Goal: Task Accomplishment & Management: Complete application form

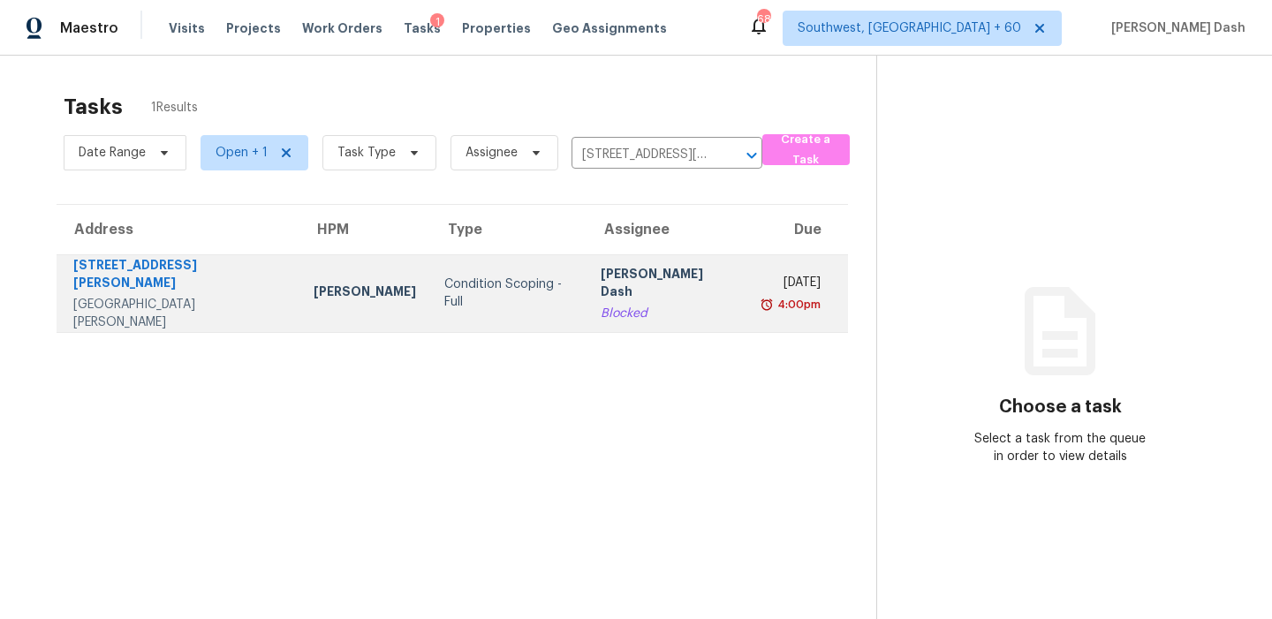
click at [494, 273] on td "Condition Scoping - Full" at bounding box center [508, 293] width 156 height 78
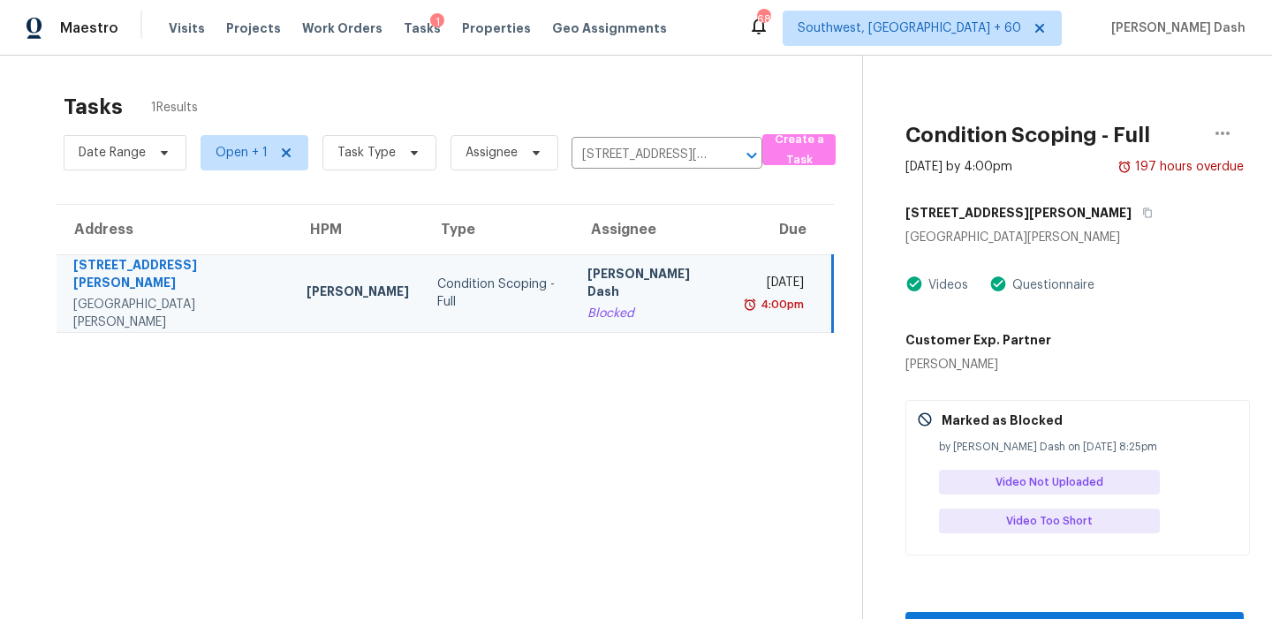
scroll to position [56, 0]
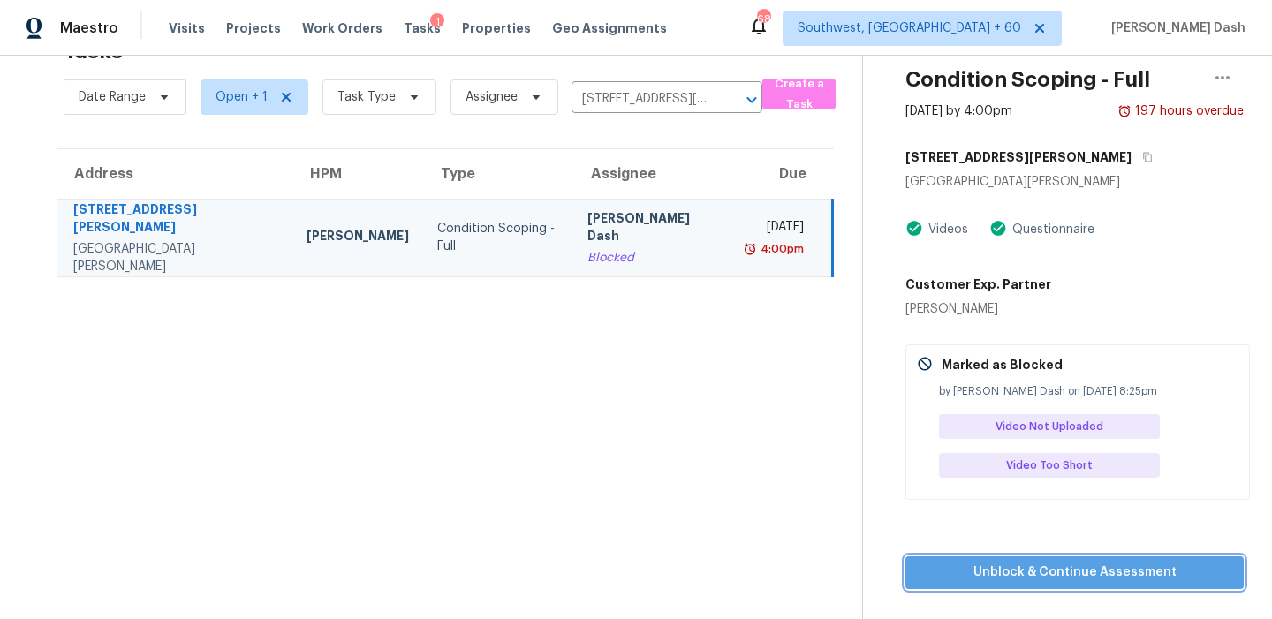
click at [1045, 577] on span "Unblock & Continue Assessment" at bounding box center [1074, 573] width 310 height 22
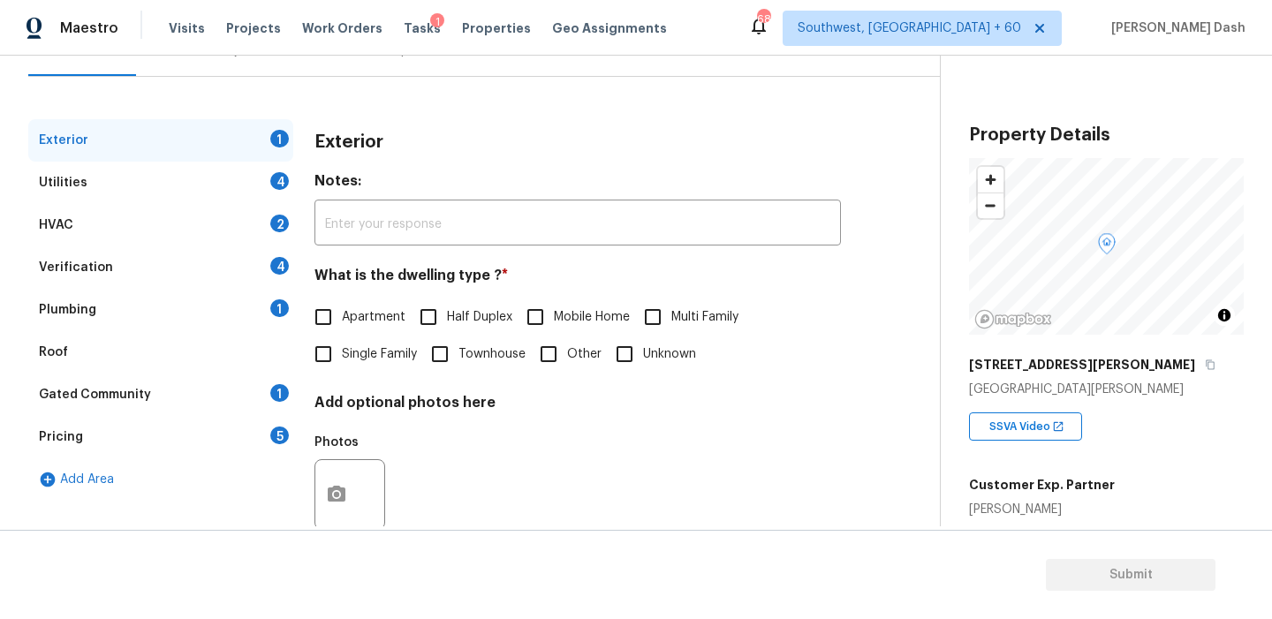
scroll to position [231, 0]
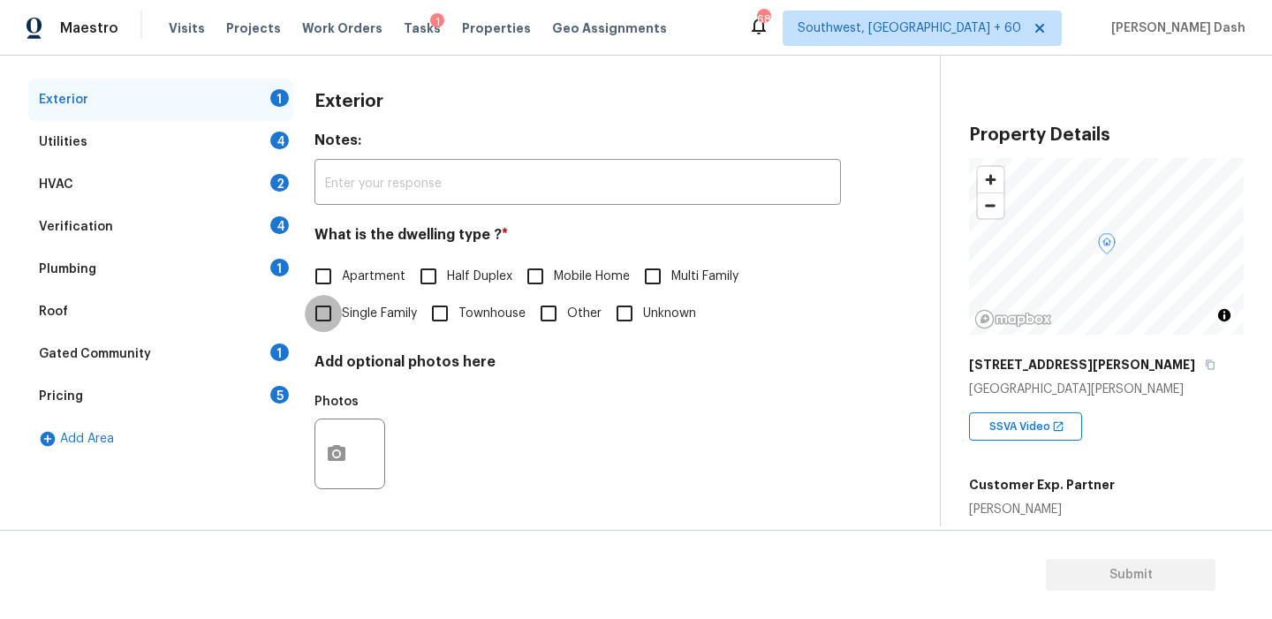
click at [336, 317] on input "Single Family" at bounding box center [323, 313] width 37 height 37
checkbox input "true"
click at [262, 128] on div "Utilities 4" at bounding box center [160, 142] width 265 height 42
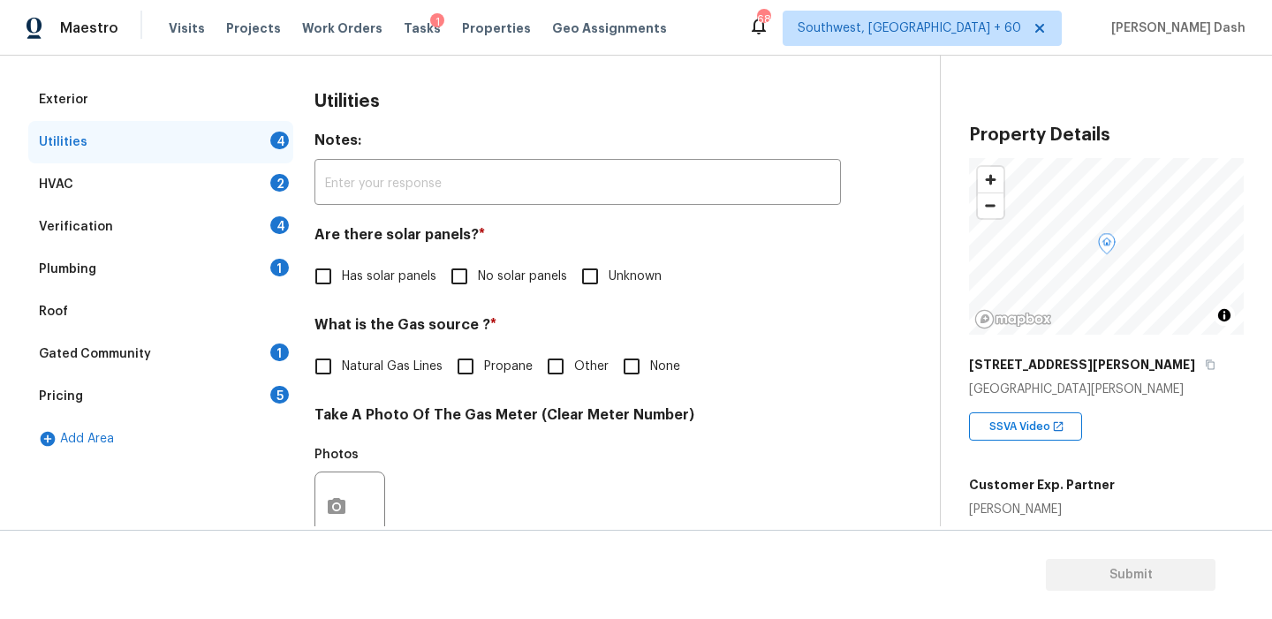
click at [503, 283] on span "No solar panels" at bounding box center [522, 277] width 89 height 19
click at [478, 283] on input "No solar panels" at bounding box center [459, 276] width 37 height 37
checkbox input "true"
click at [567, 367] on input "Other" at bounding box center [555, 366] width 37 height 37
checkbox input "true"
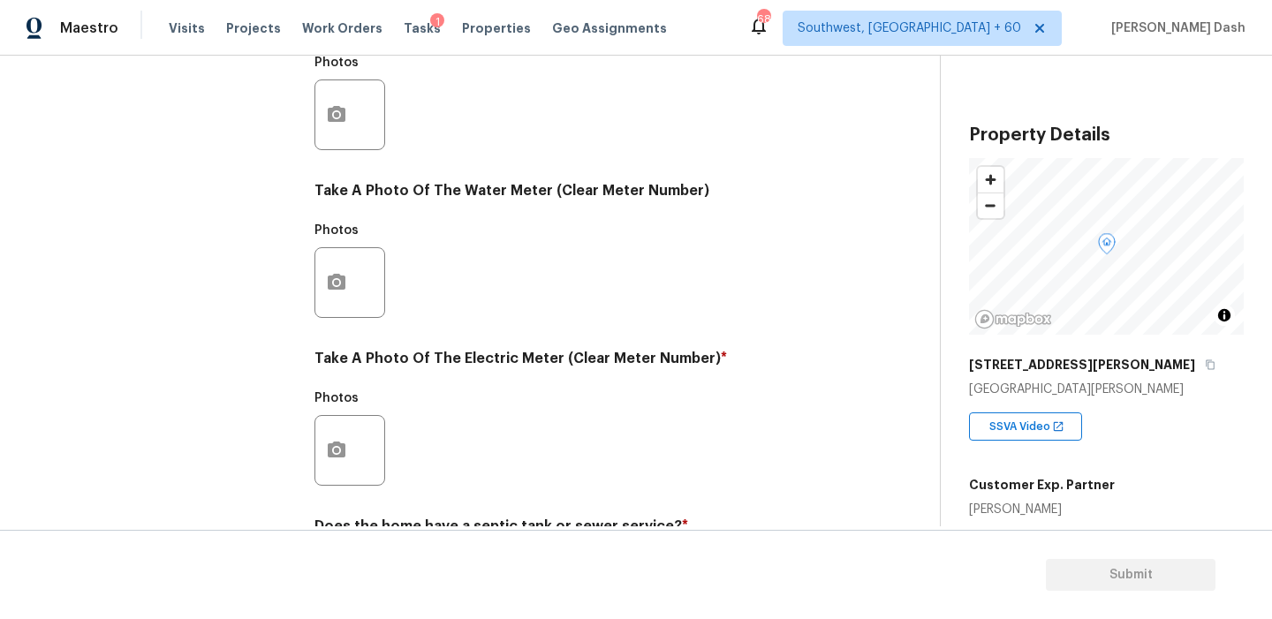
scroll to position [710, 0]
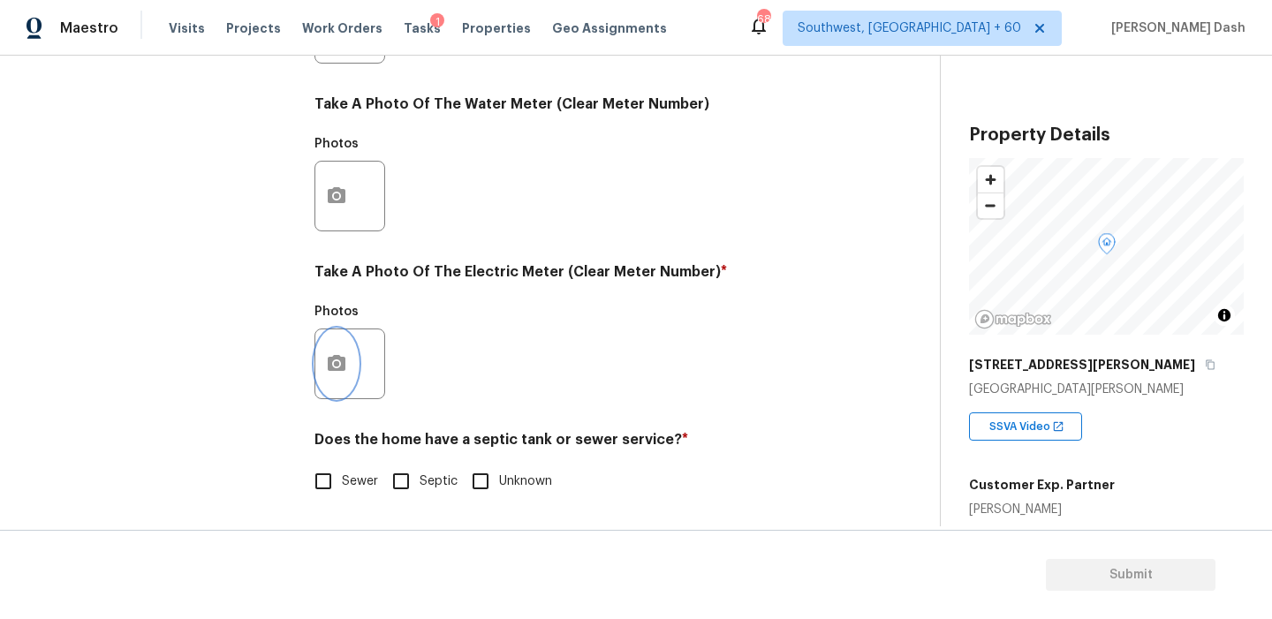
click at [331, 376] on button "button" at bounding box center [336, 363] width 42 height 69
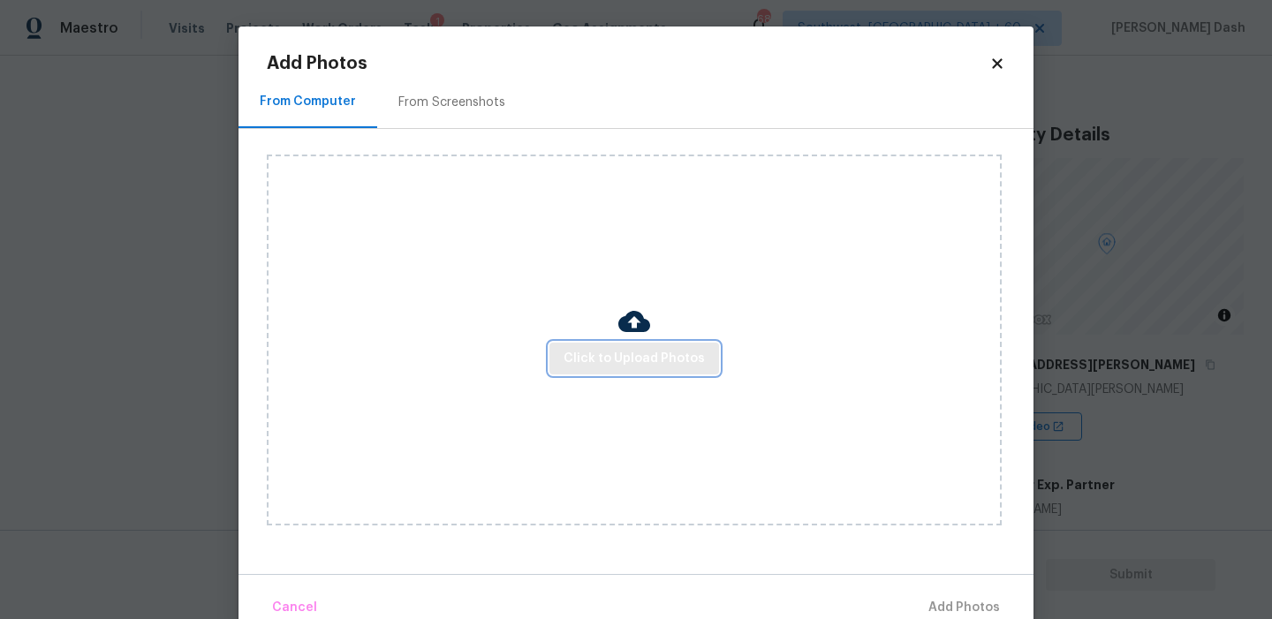
click at [597, 344] on button "Click to Upload Photos" at bounding box center [634, 359] width 170 height 33
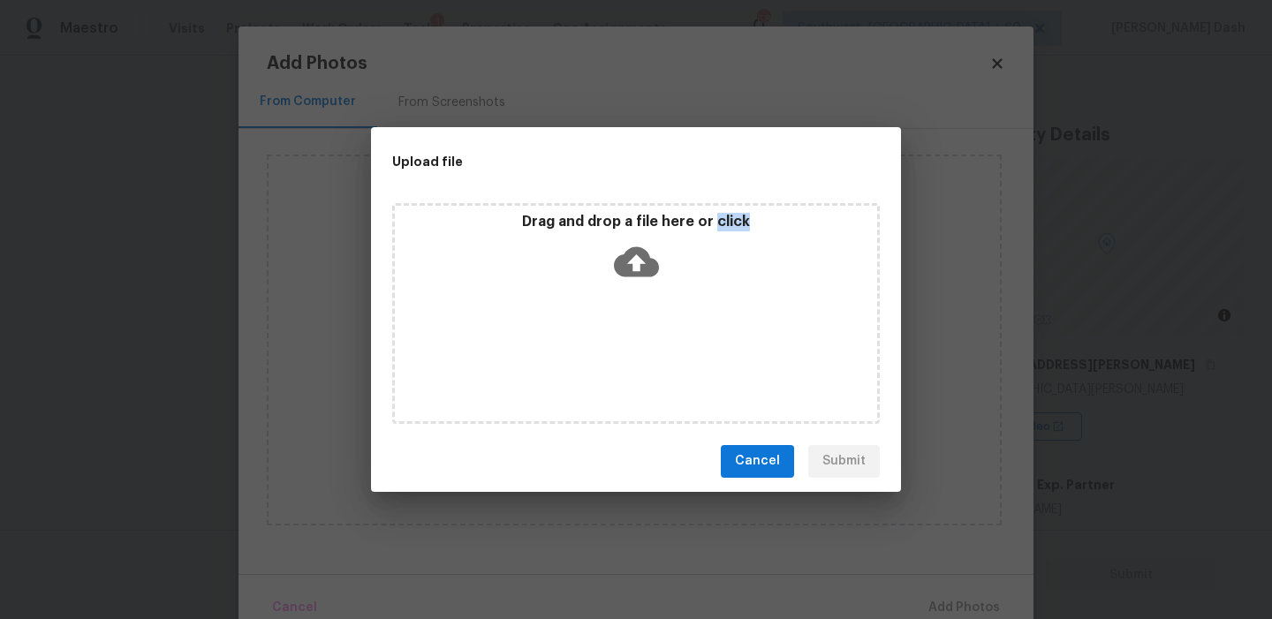
click at [597, 344] on div "Drag and drop a file here or click" at bounding box center [635, 313] width 487 height 221
click at [616, 261] on icon at bounding box center [636, 261] width 45 height 30
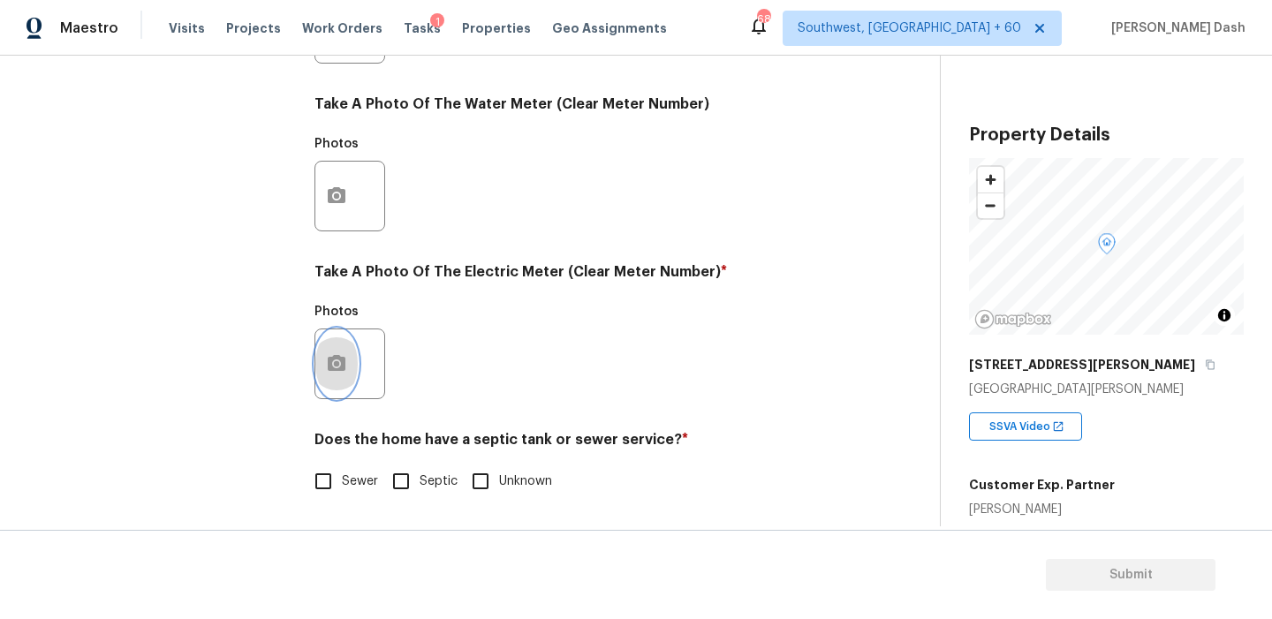
click at [357, 367] on button "button" at bounding box center [336, 363] width 42 height 69
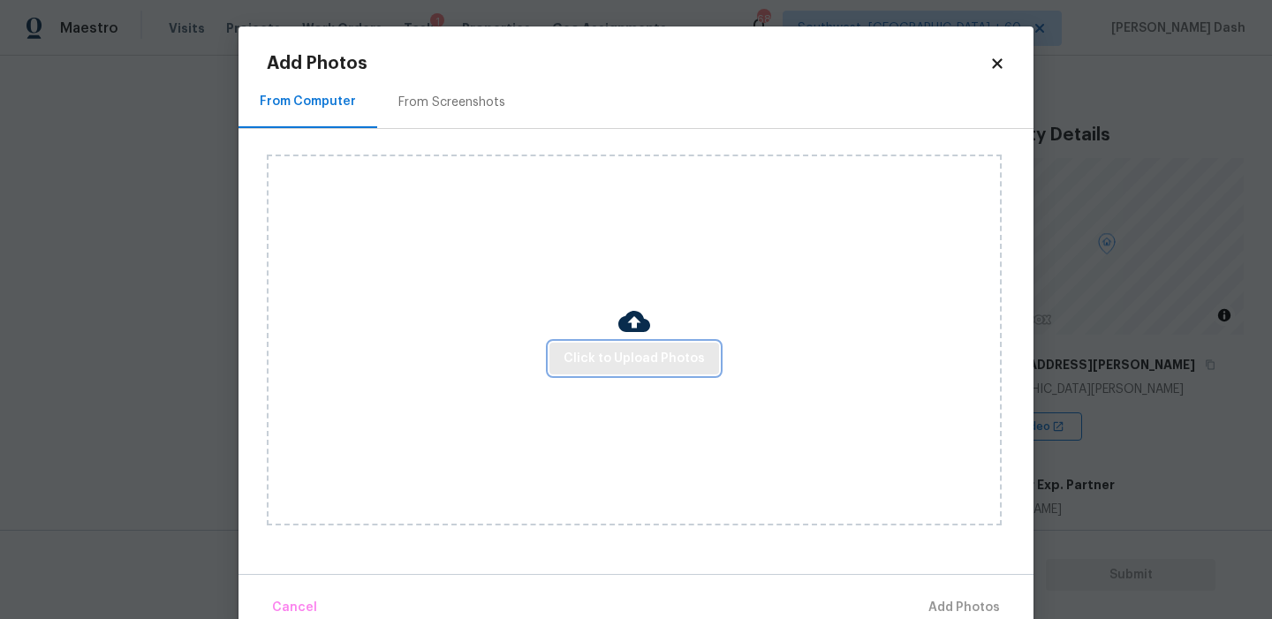
click at [590, 346] on button "Click to Upload Photos" at bounding box center [634, 359] width 170 height 33
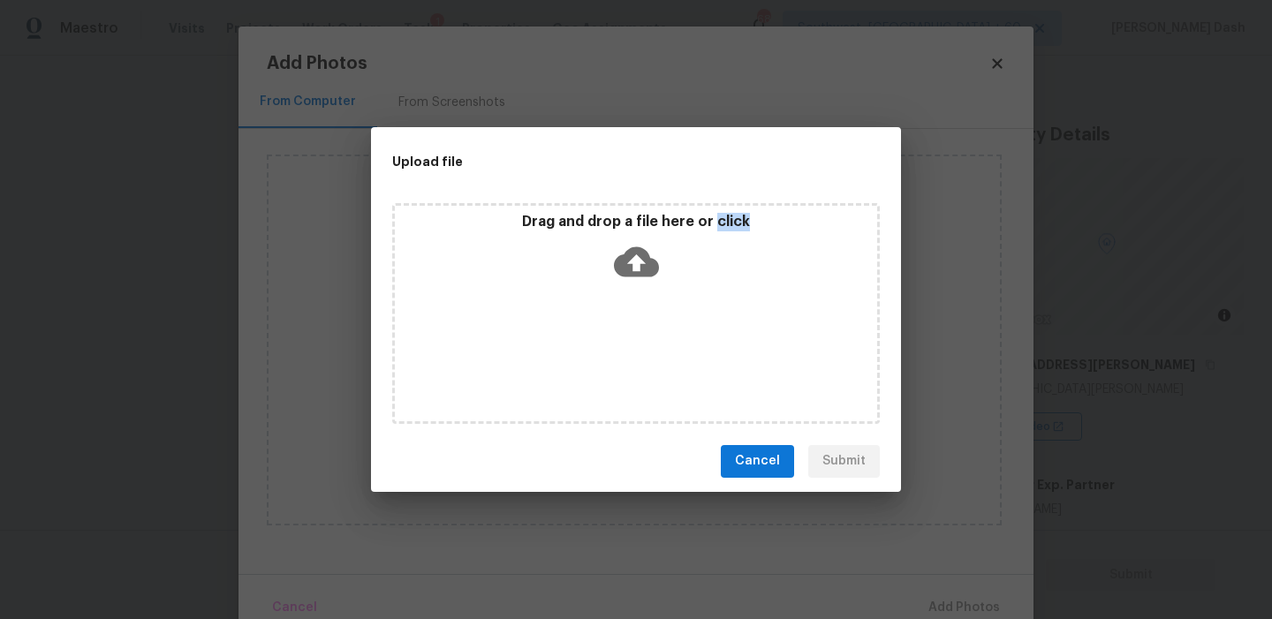
click at [590, 346] on div "Drag and drop a file here or click" at bounding box center [635, 313] width 487 height 221
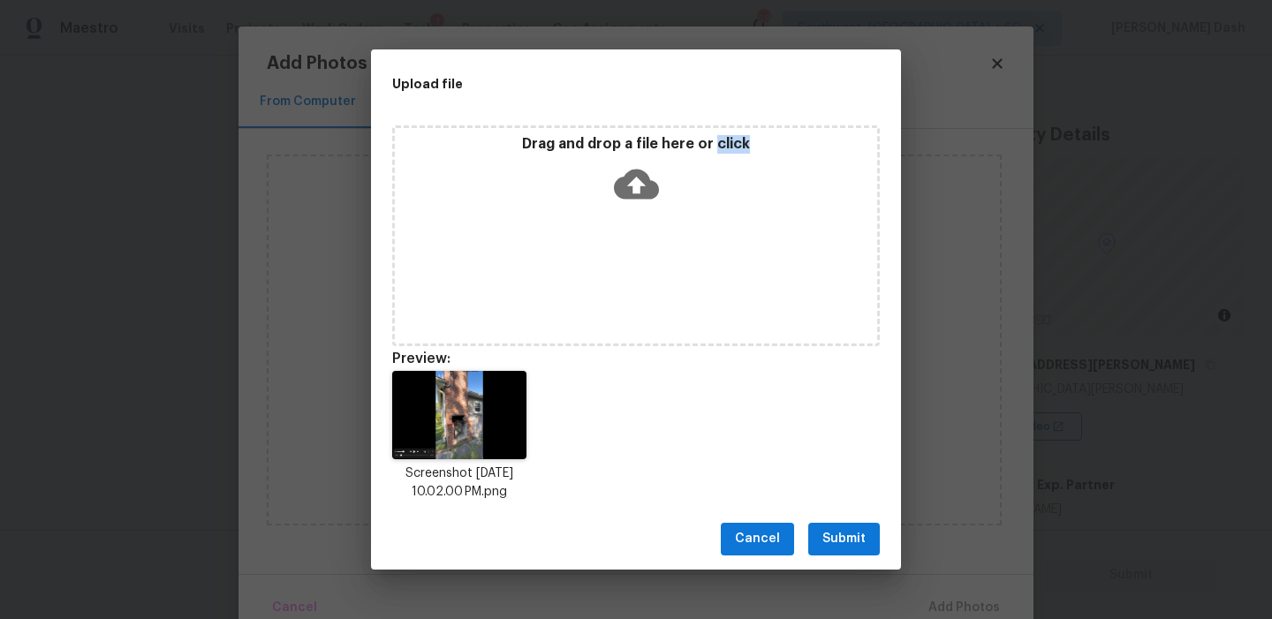
click at [847, 533] on span "Submit" at bounding box center [843, 539] width 43 height 22
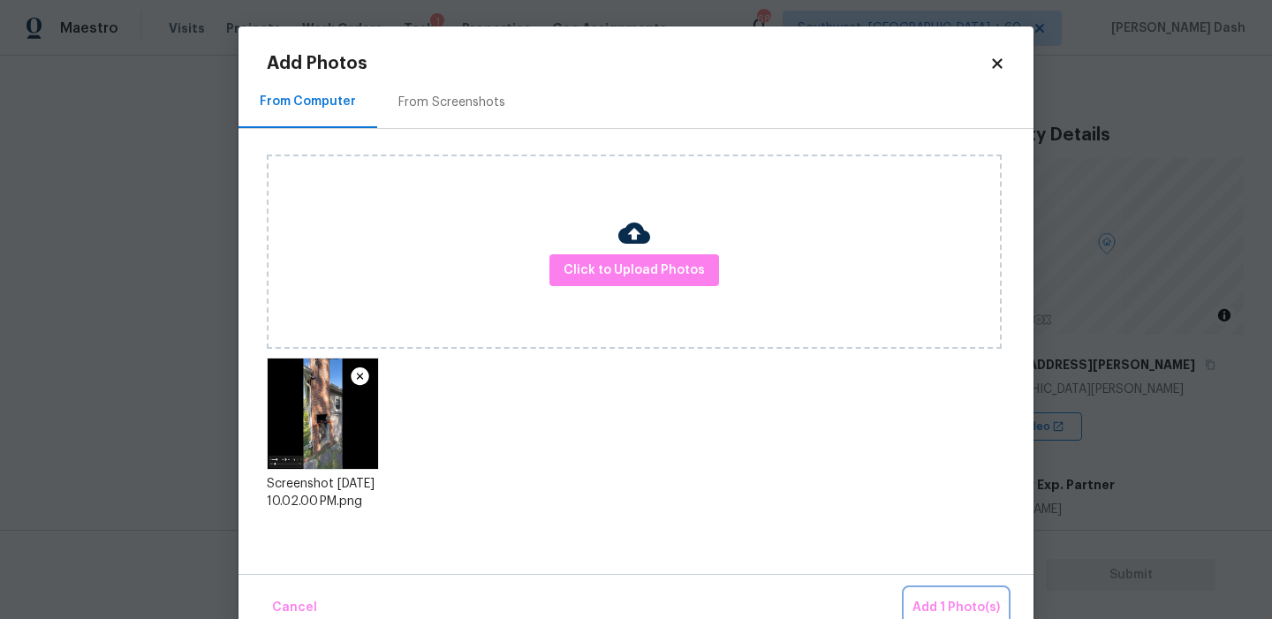
click at [943, 597] on span "Add 1 Photo(s)" at bounding box center [955, 608] width 87 height 22
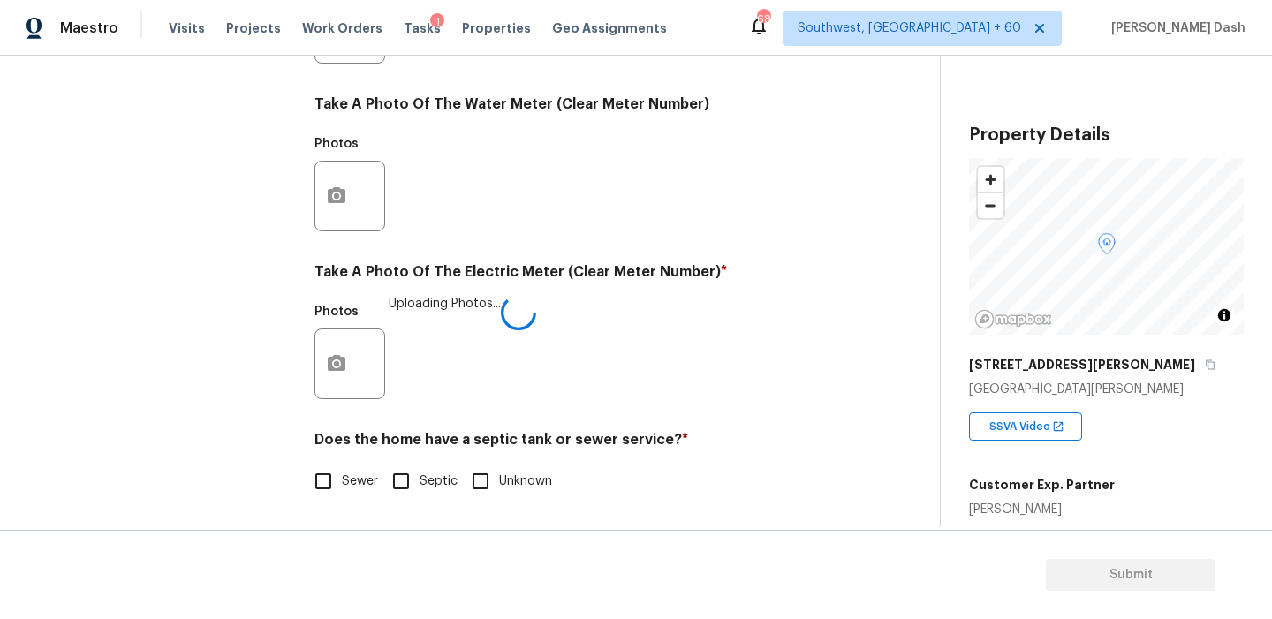
click at [943, 597] on body "Maestro Visits Projects Work Orders Tasks 1 Properties Geo Assignments 682 Sout…" at bounding box center [636, 309] width 1272 height 619
click at [318, 480] on input "Sewer" at bounding box center [323, 481] width 37 height 37
checkbox input "true"
click at [233, 208] on div "Exterior Utilities HVAC 2 Verification 4 Plumbing 1 Roof Gated Community 1 Pric…" at bounding box center [160, 60] width 265 height 921
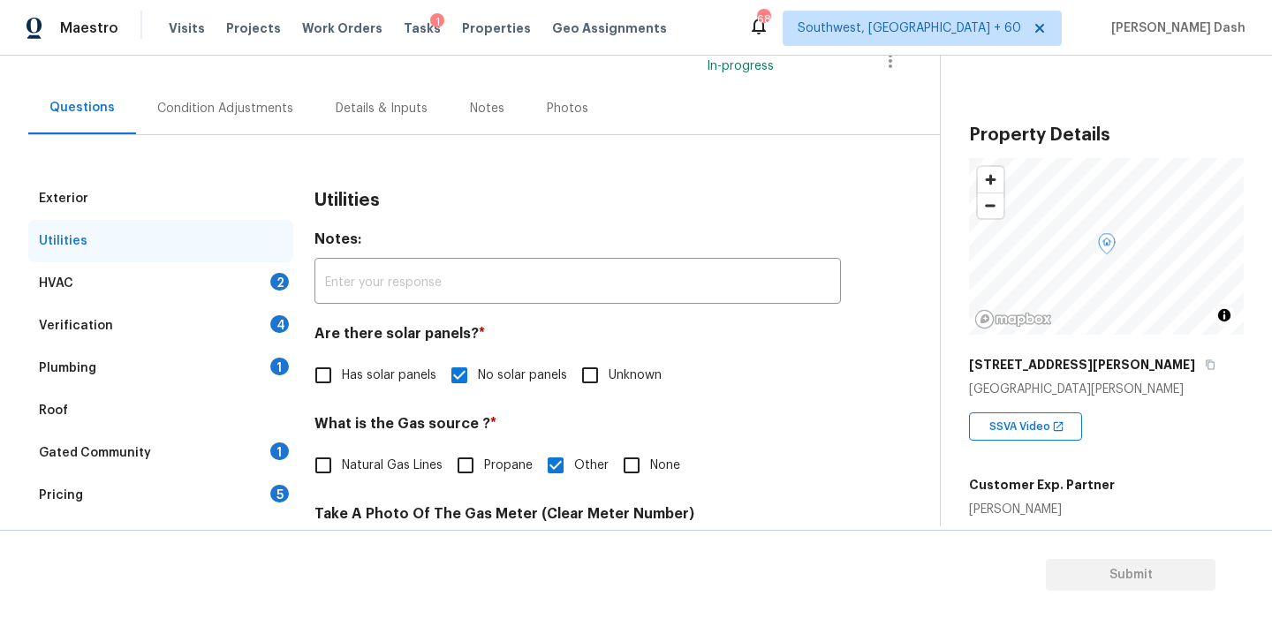
scroll to position [142, 0]
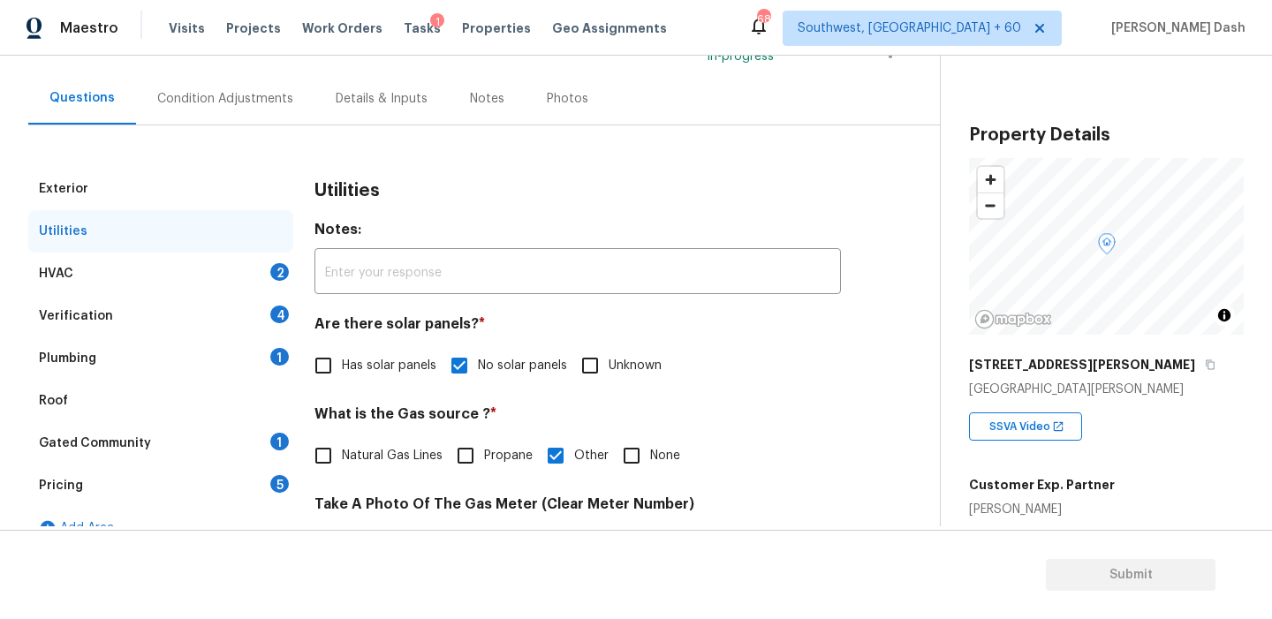
click at [232, 269] on div "HVAC 2" at bounding box center [160, 274] width 265 height 42
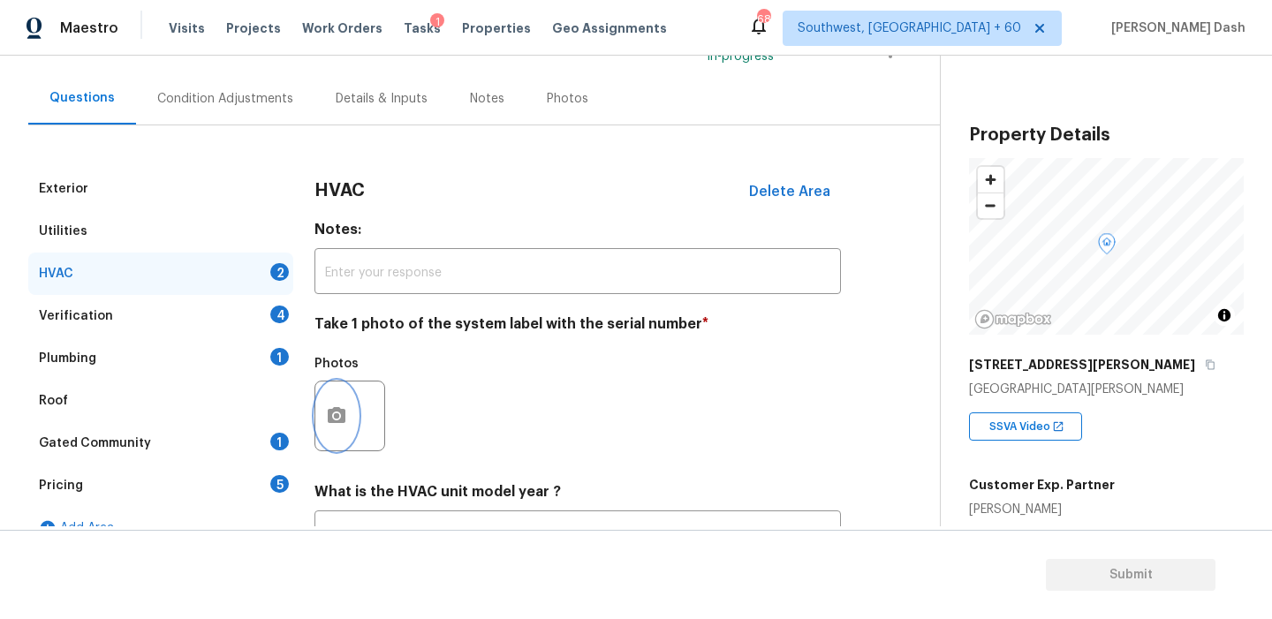
click at [344, 425] on icon "button" at bounding box center [336, 415] width 21 height 21
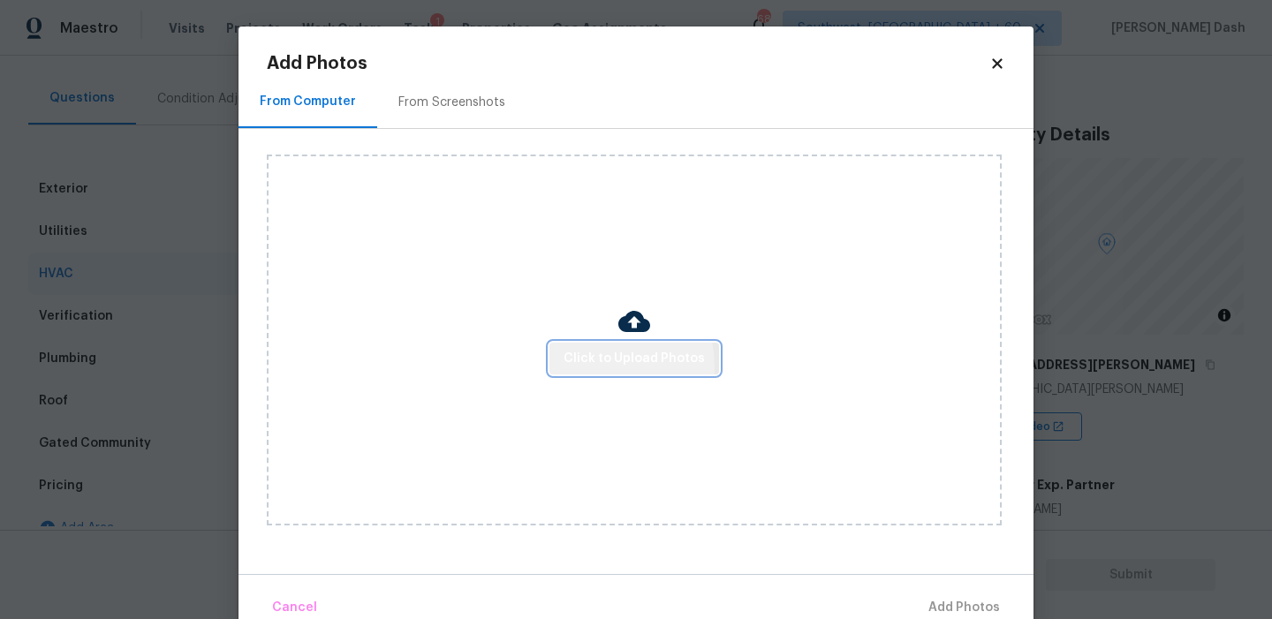
click at [585, 366] on span "Click to Upload Photos" at bounding box center [633, 359] width 141 height 22
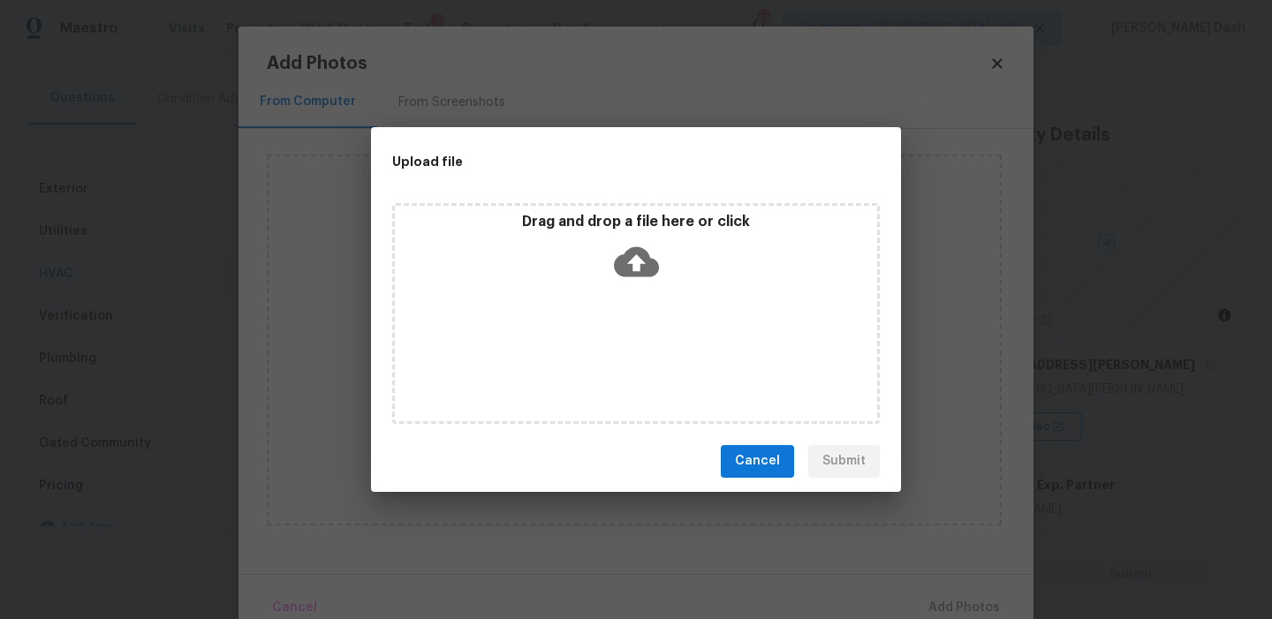
click at [585, 366] on div "Drag and drop a file here or click" at bounding box center [635, 313] width 487 height 221
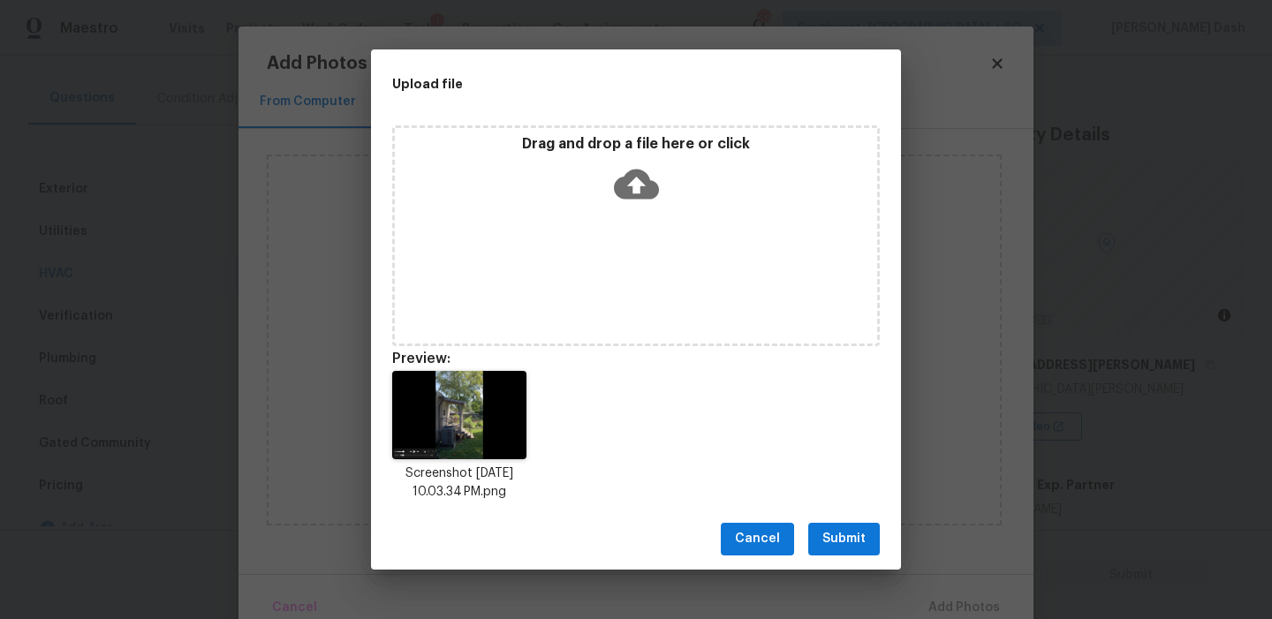
click at [819, 531] on button "Submit" at bounding box center [844, 539] width 72 height 33
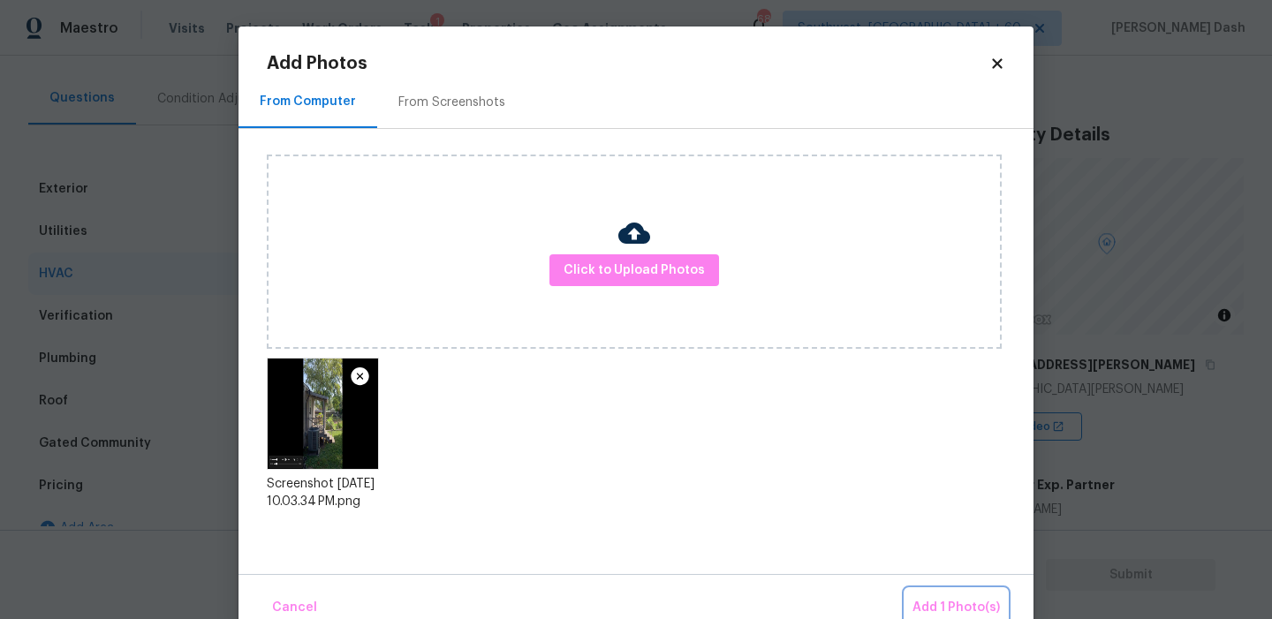
click at [925, 603] on span "Add 1 Photo(s)" at bounding box center [955, 608] width 87 height 22
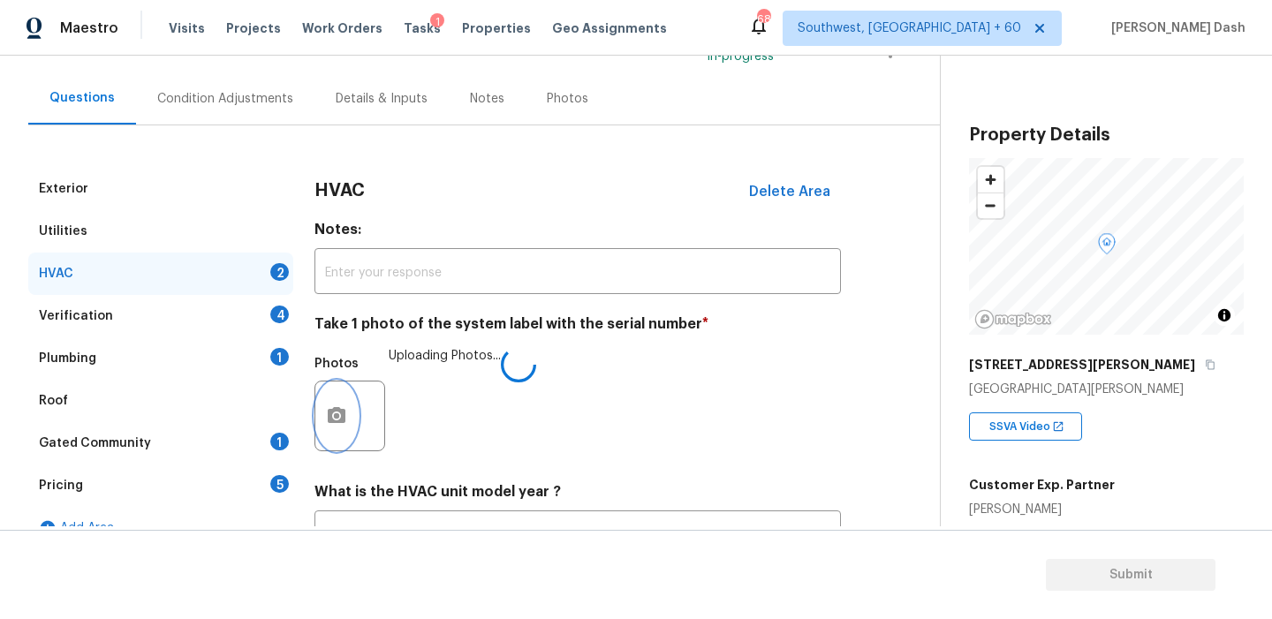
scroll to position [290, 0]
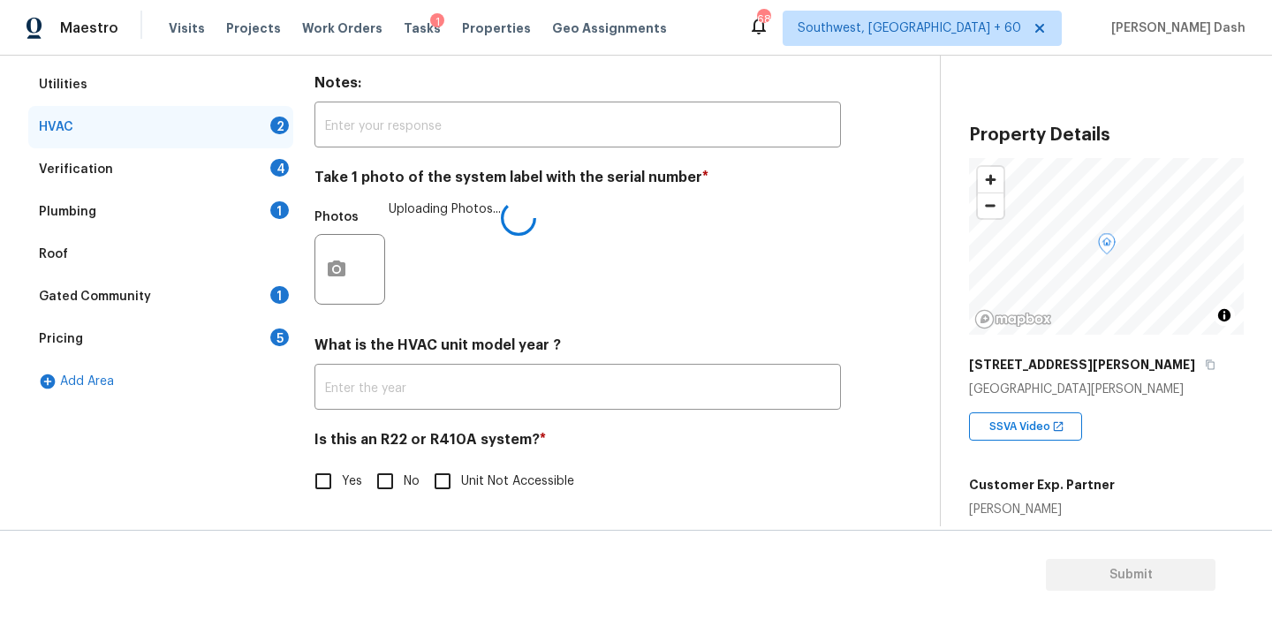
click at [338, 472] on input "Yes" at bounding box center [323, 481] width 37 height 37
checkbox input "true"
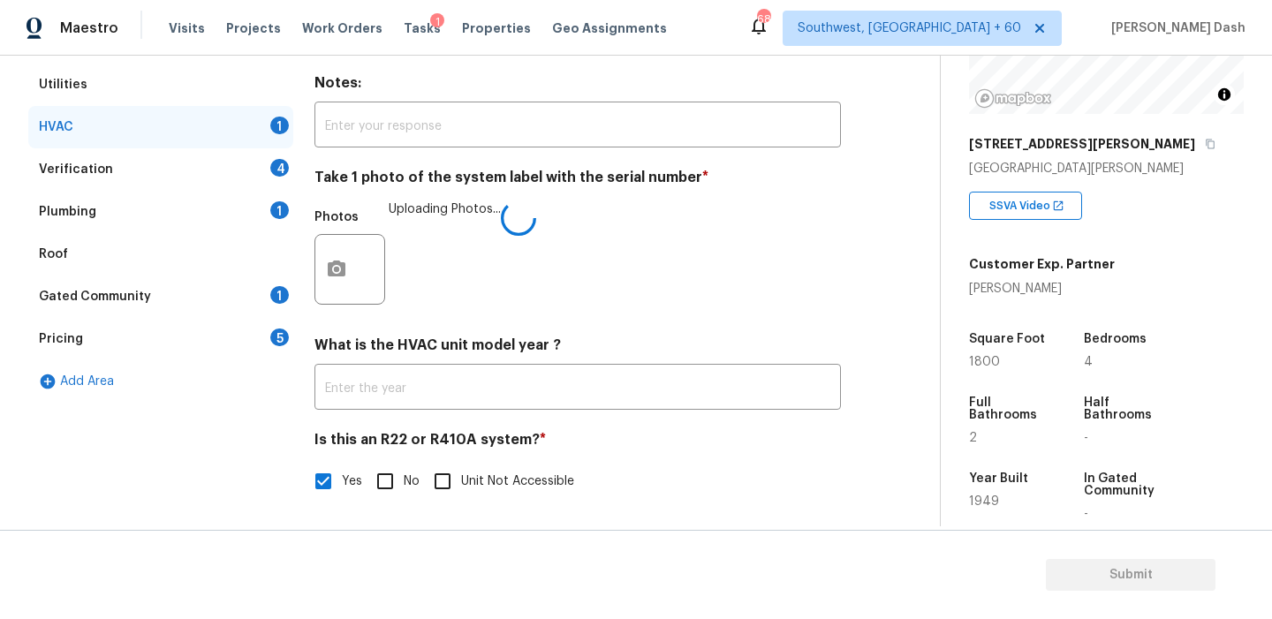
scroll to position [284, 0]
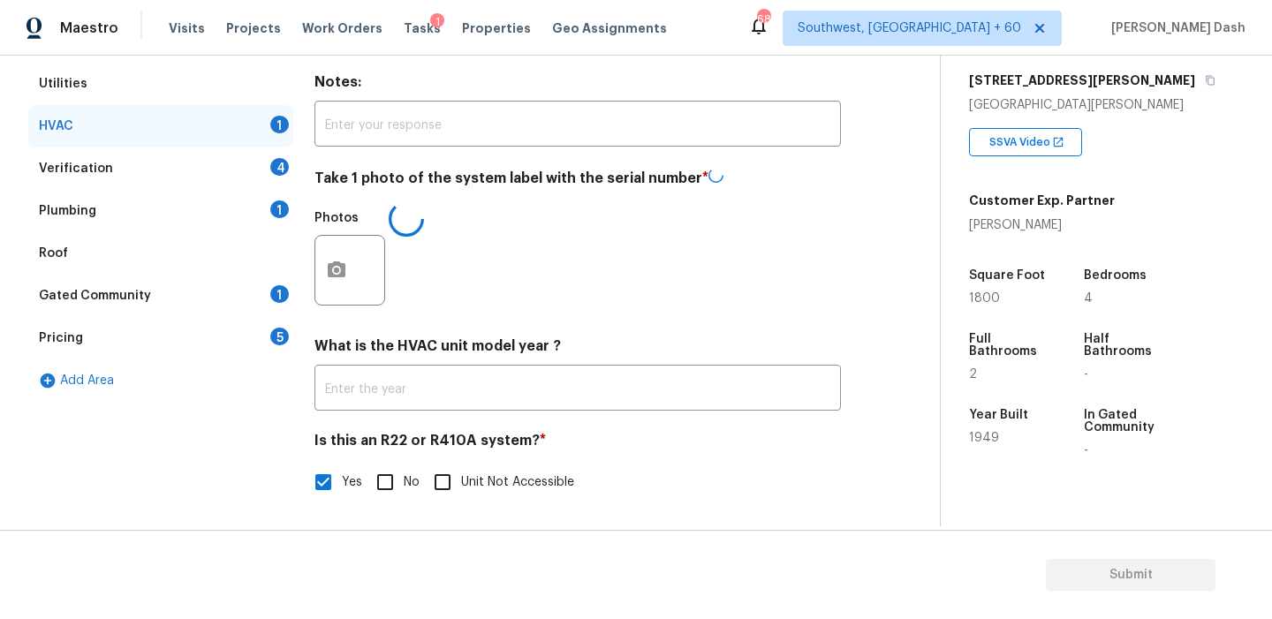
click at [243, 151] on div "Verification 4" at bounding box center [160, 168] width 265 height 42
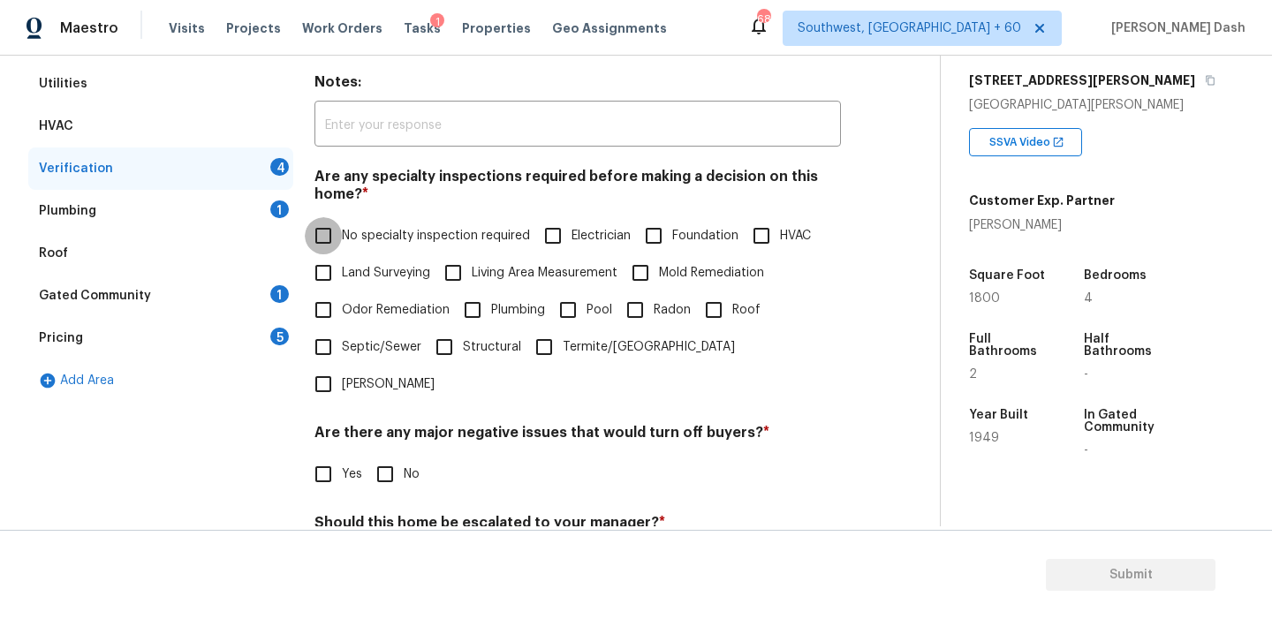
click at [333, 241] on input "No specialty inspection required" at bounding box center [323, 235] width 37 height 37
checkbox input "true"
click at [391, 456] on input "No" at bounding box center [384, 474] width 37 height 37
checkbox input "true"
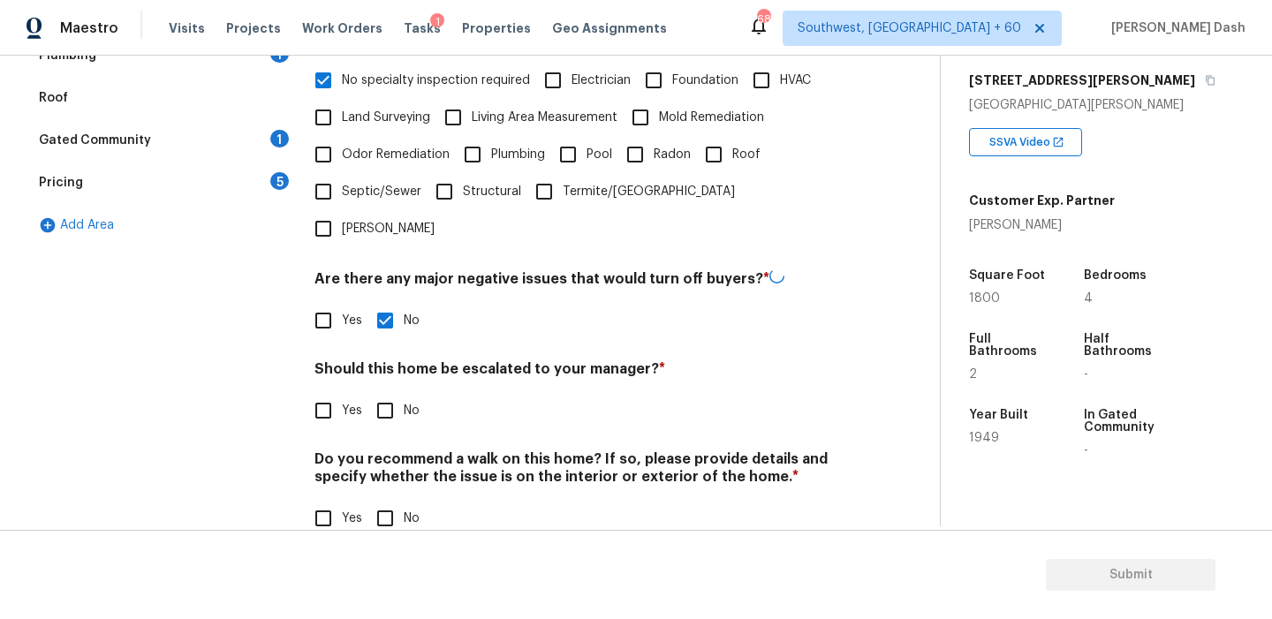
scroll to position [443, 0]
click at [320, 392] on input "Yes" at bounding box center [323, 410] width 37 height 37
checkbox input "true"
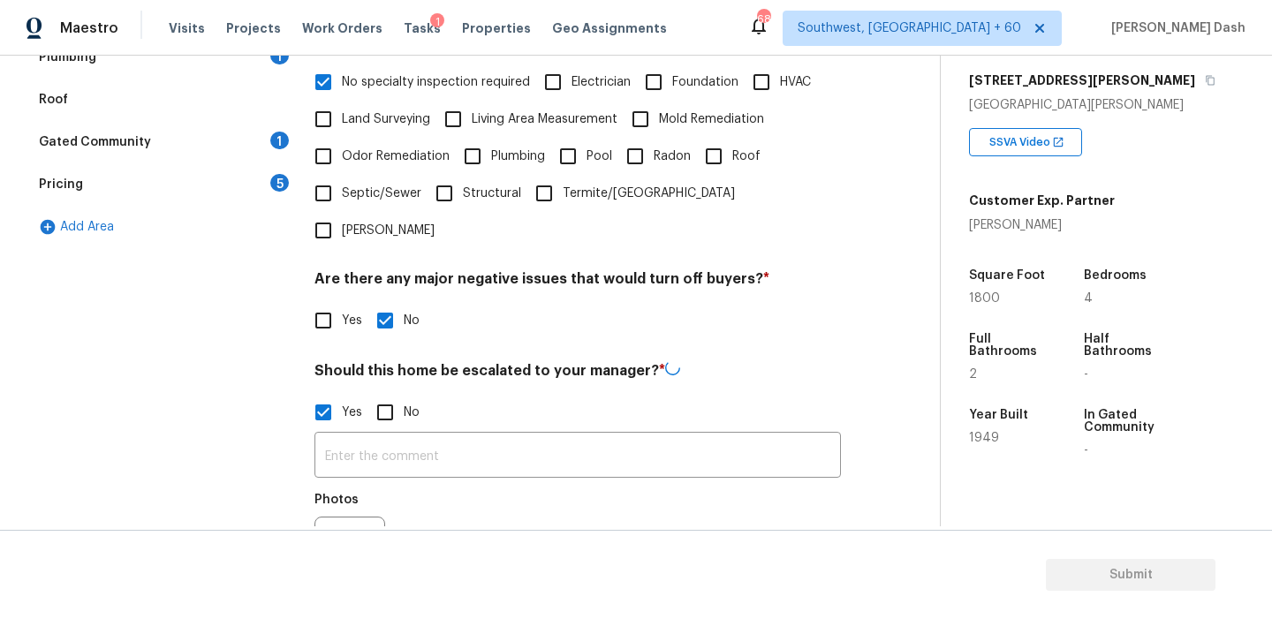
click at [382, 436] on input "text" at bounding box center [577, 457] width 526 height 42
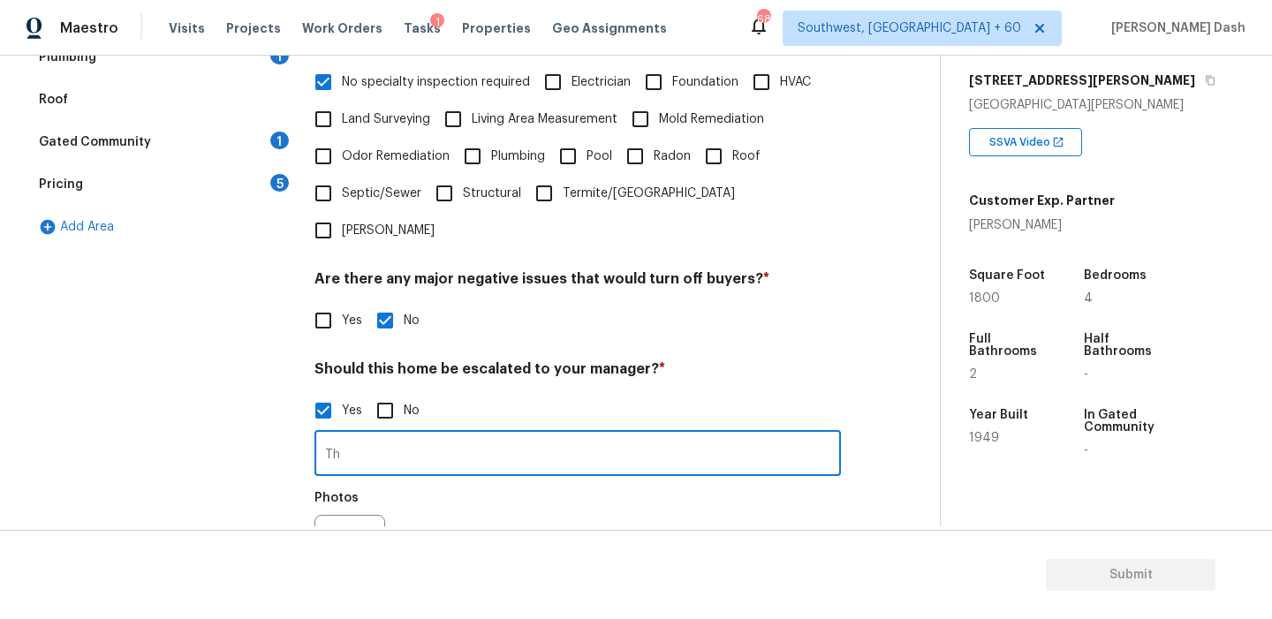
type input "T"
type input "The house has possible foundation issues as cracks noticed("
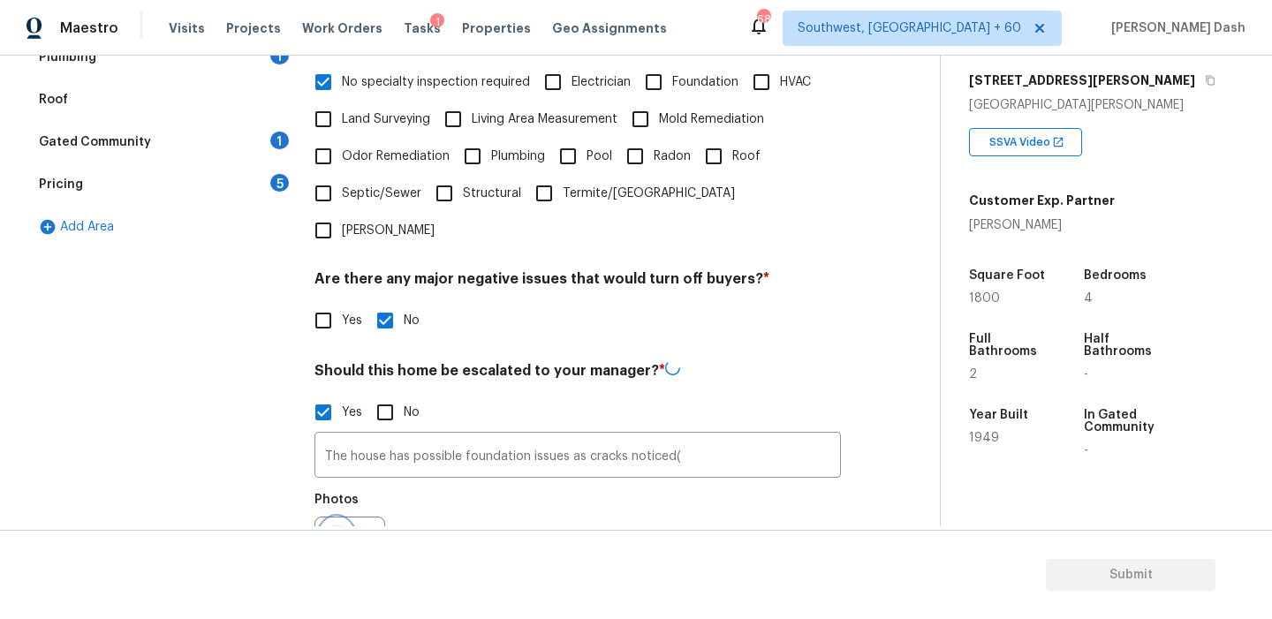
click at [342, 541] on icon "button" at bounding box center [336, 551] width 21 height 21
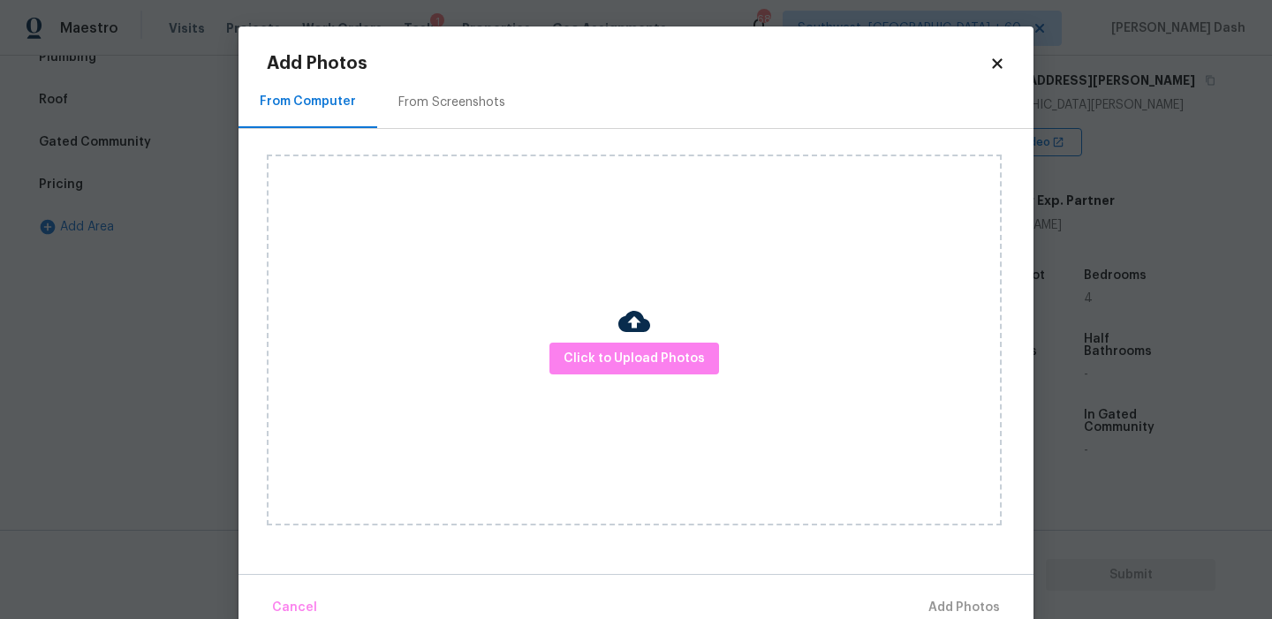
click at [521, 374] on div "Click to Upload Photos" at bounding box center [634, 340] width 735 height 371
click at [569, 373] on button "Click to Upload Photos" at bounding box center [634, 359] width 170 height 33
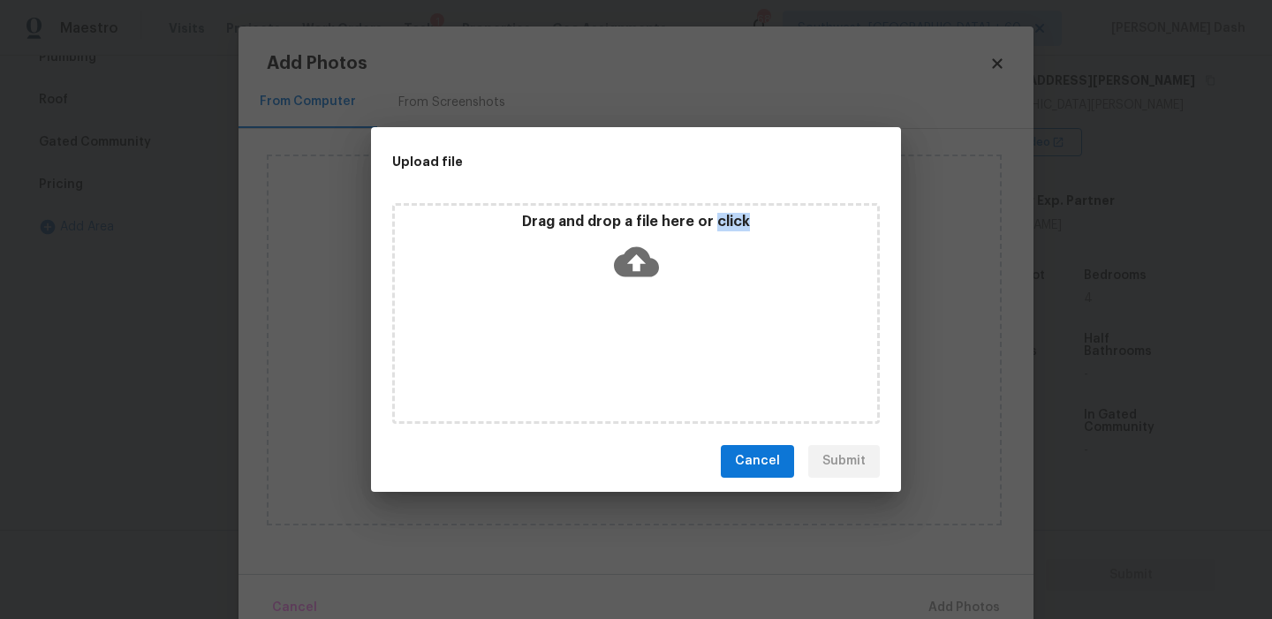
click at [569, 373] on div "Drag and drop a file here or click" at bounding box center [635, 313] width 487 height 221
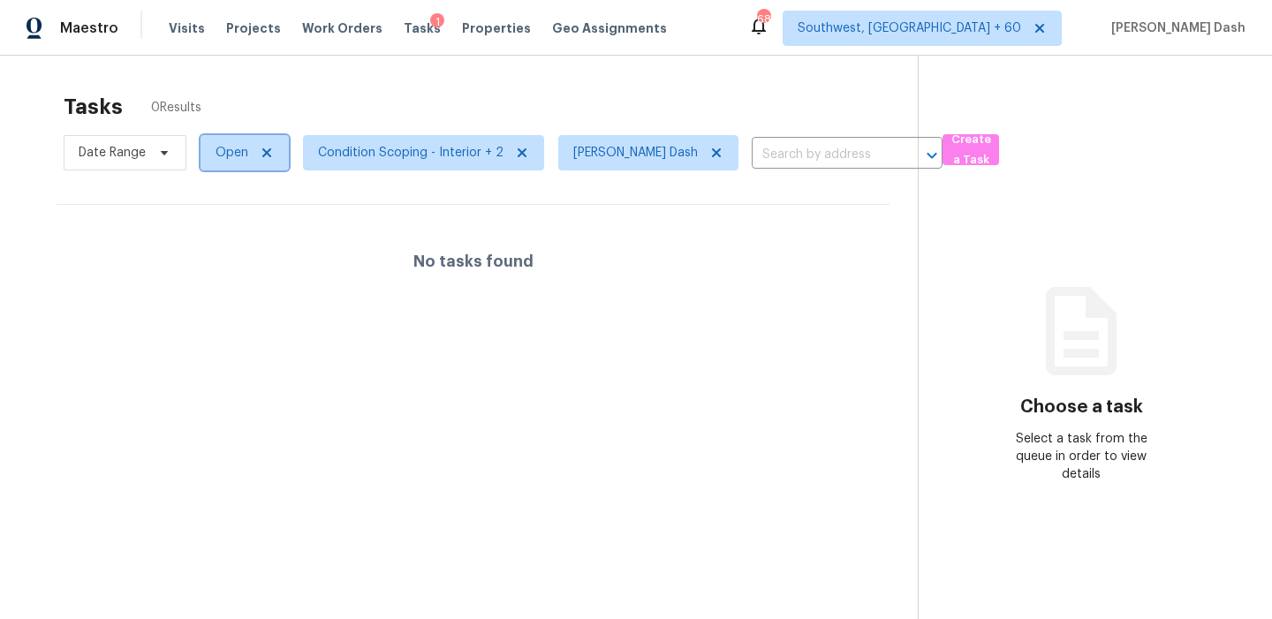
click at [234, 154] on span "Open" at bounding box center [231, 153] width 33 height 18
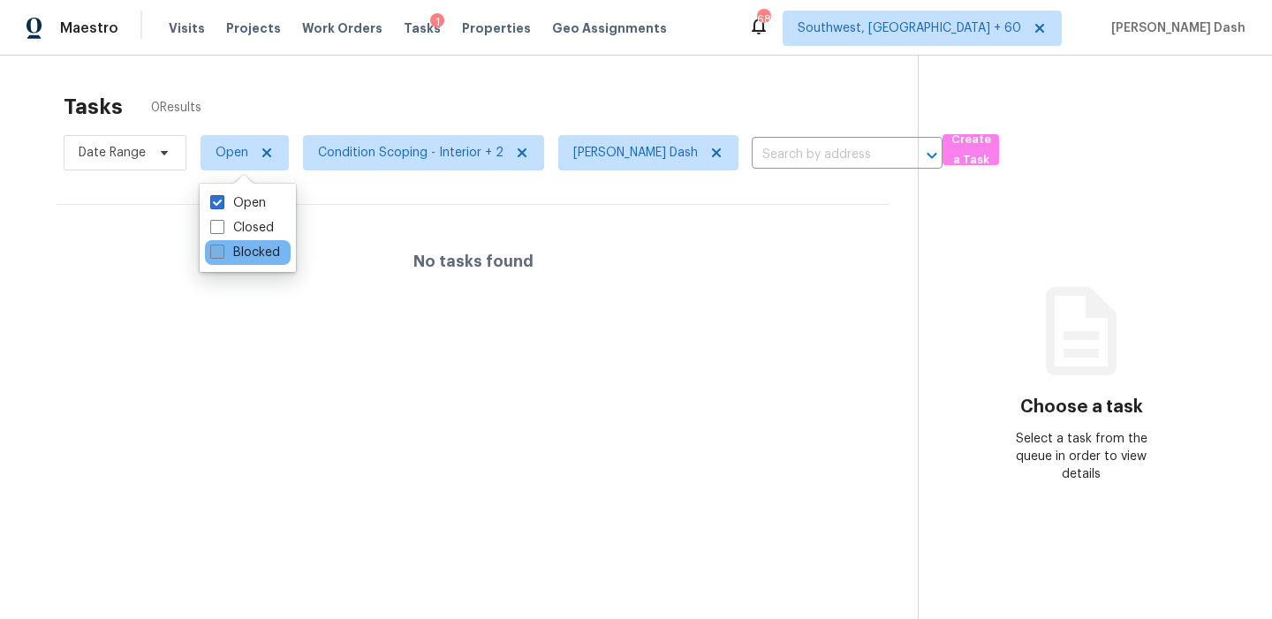
click at [237, 258] on label "Blocked" at bounding box center [245, 253] width 70 height 18
click at [222, 255] on input "Blocked" at bounding box center [215, 249] width 11 height 11
checkbox input "true"
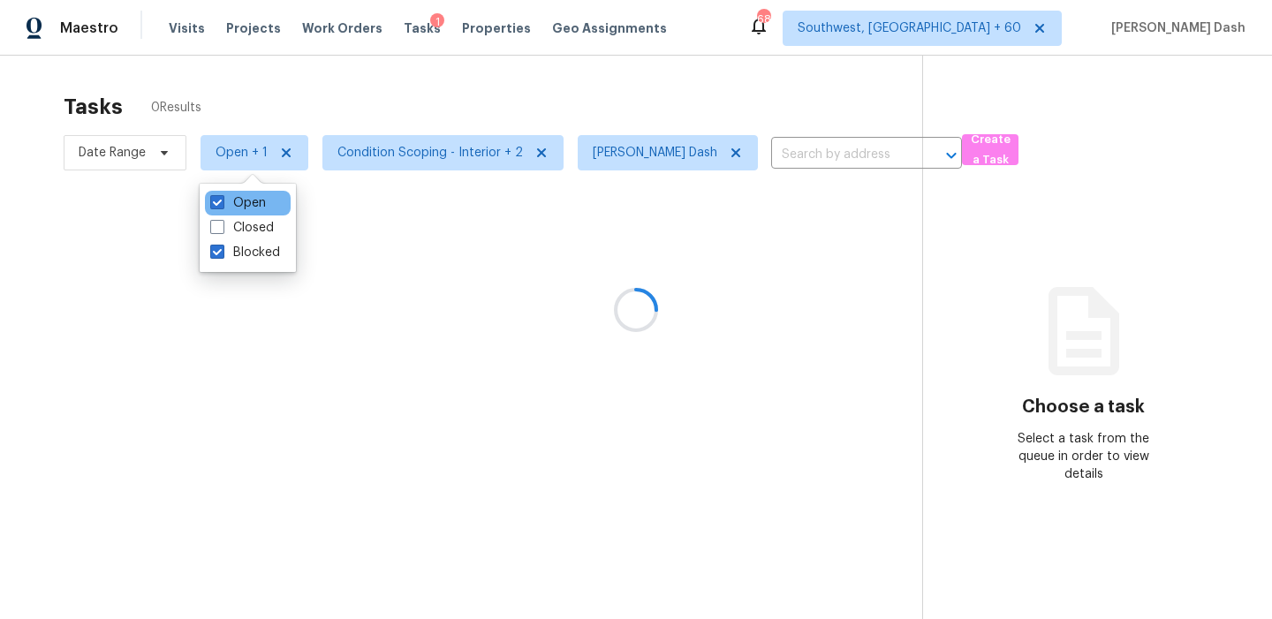
click at [250, 191] on div "Open" at bounding box center [248, 203] width 86 height 25
click at [258, 206] on label "Open" at bounding box center [238, 203] width 56 height 18
click at [222, 206] on input "Open" at bounding box center [215, 199] width 11 height 11
checkbox input "false"
click at [261, 78] on div at bounding box center [636, 309] width 1272 height 619
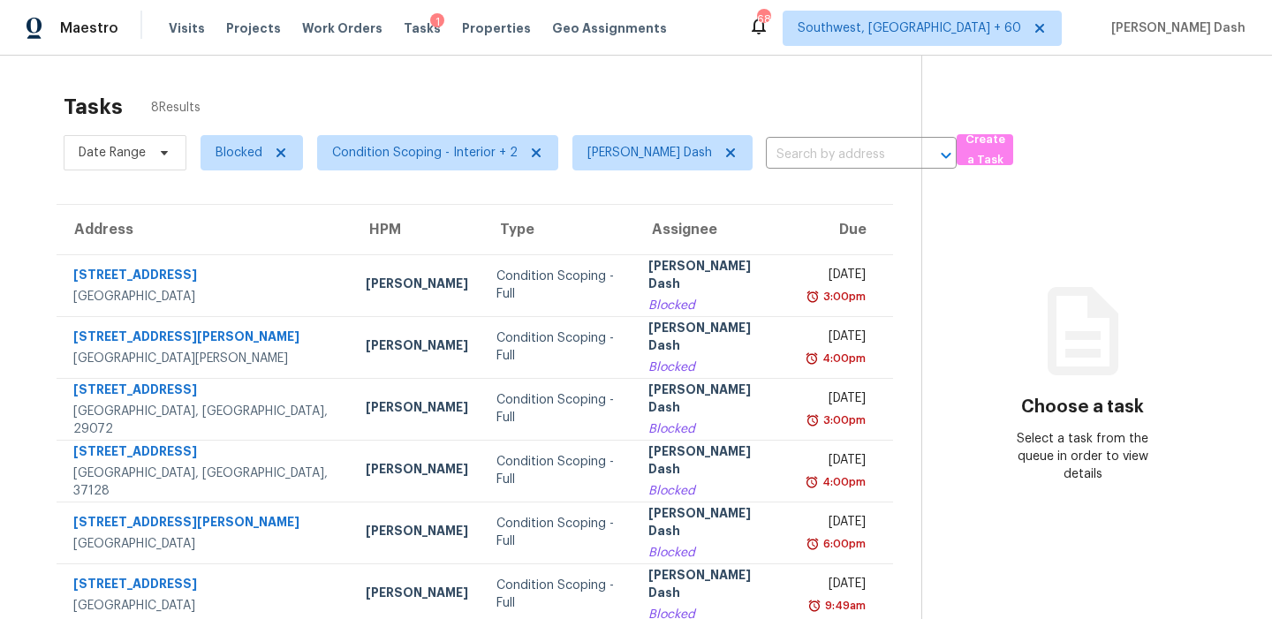
drag, startPoint x: 381, startPoint y: 109, endPoint x: 406, endPoint y: 211, distance: 104.5
click at [381, 109] on div "Tasks 8 Results" at bounding box center [492, 107] width 857 height 46
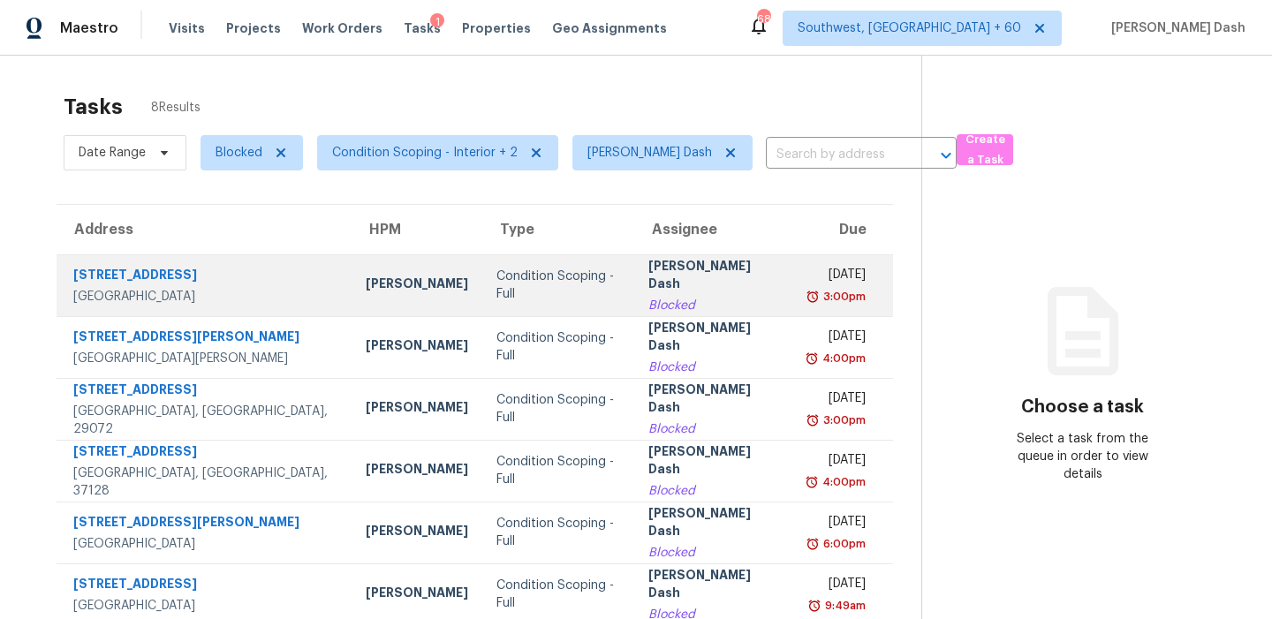
scroll to position [144, 0]
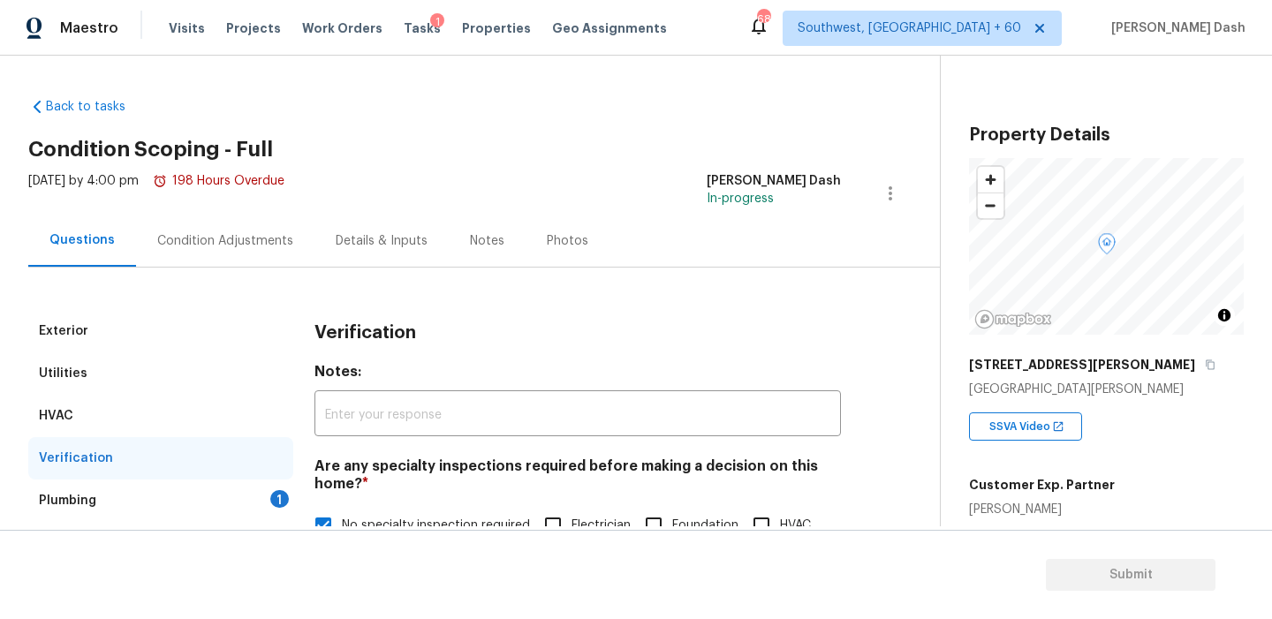
scroll to position [284, 0]
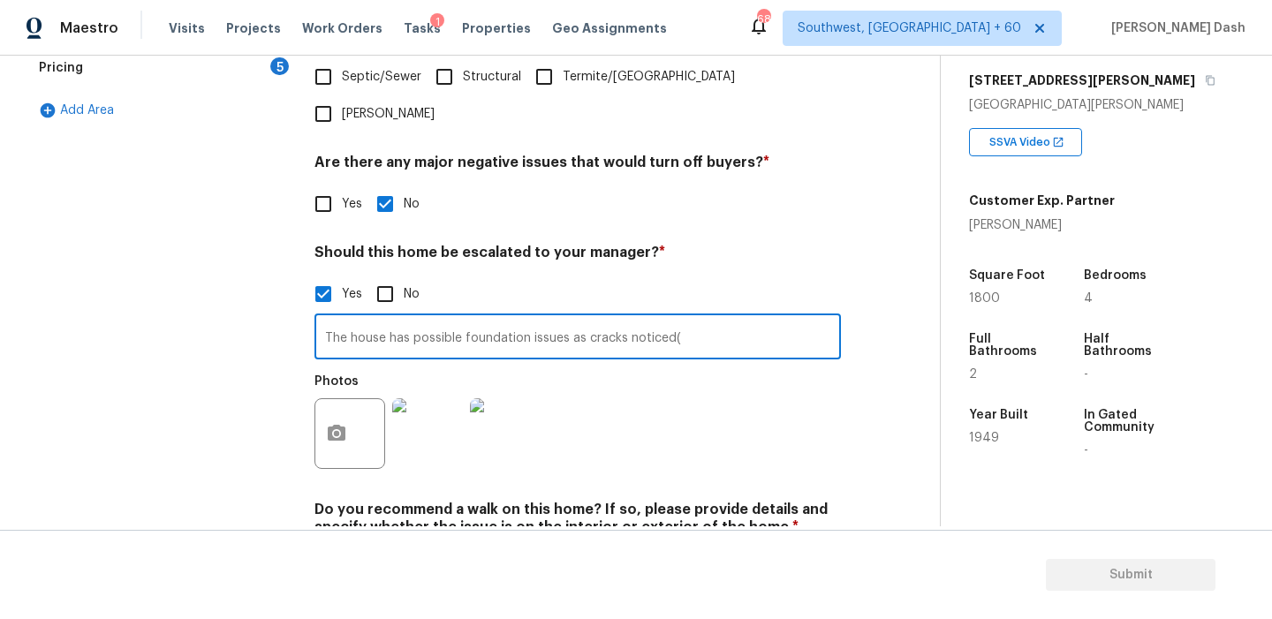
click at [417, 398] on img at bounding box center [427, 433] width 71 height 71
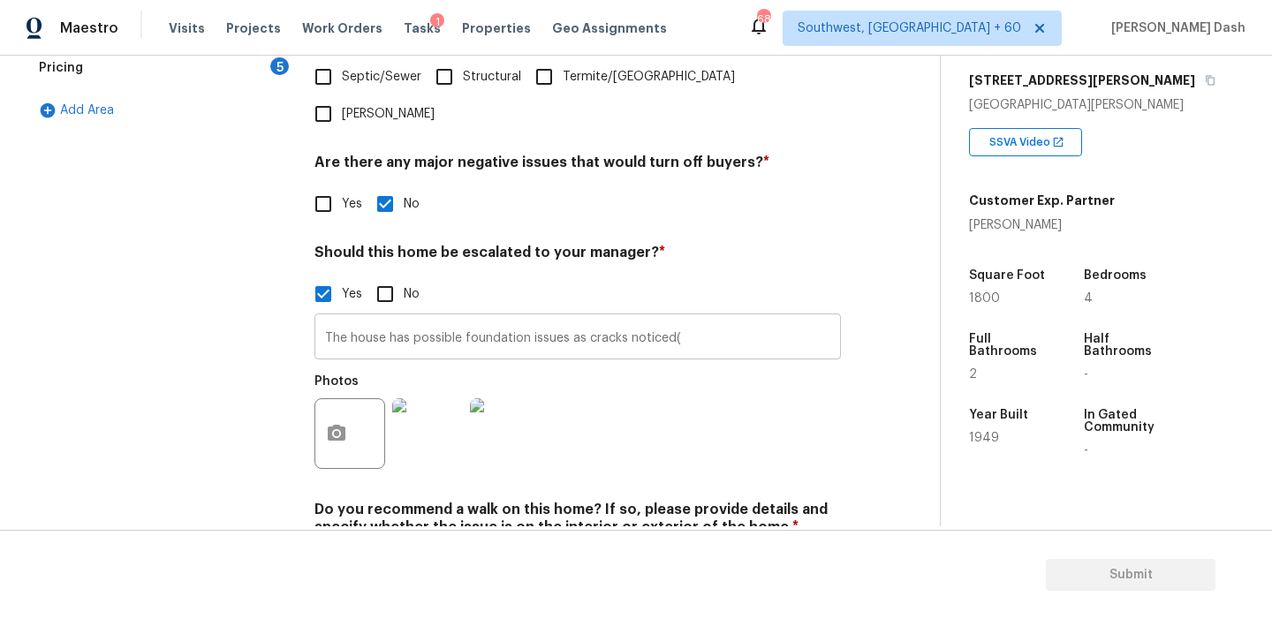
click at [751, 318] on input "The house has possible foundation issues as cracks noticed(" at bounding box center [577, 339] width 526 height 42
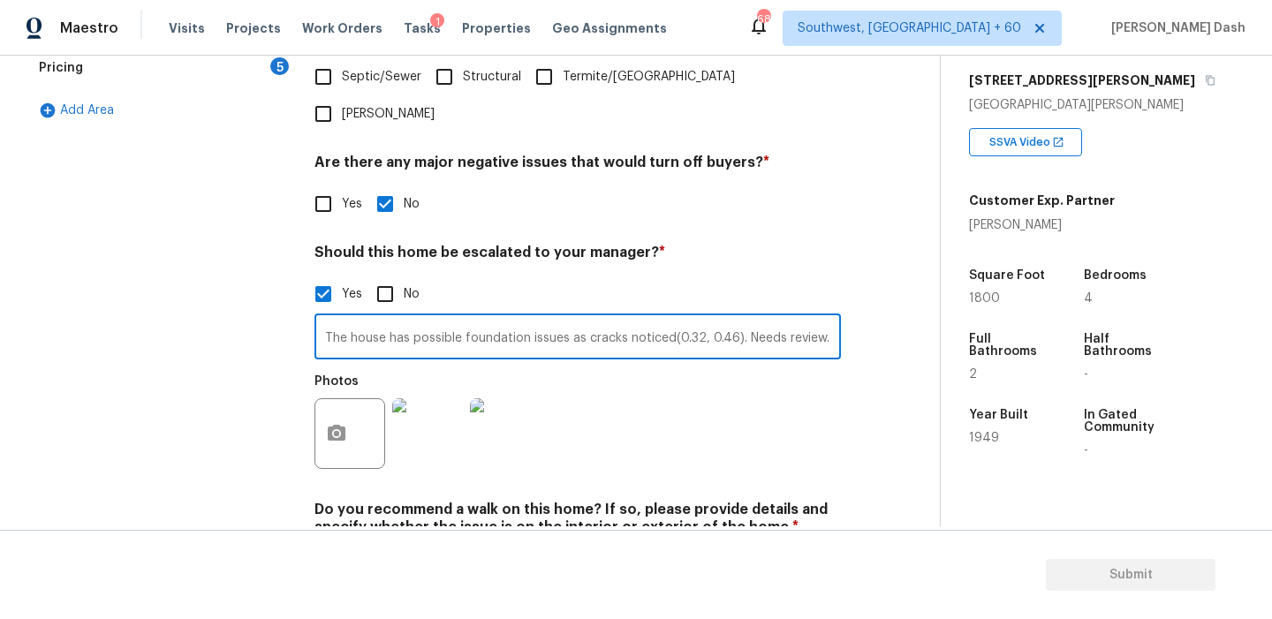
type input "The house has possible foundation issues as cracks noticed(0.32, 0.46). Needs r…"
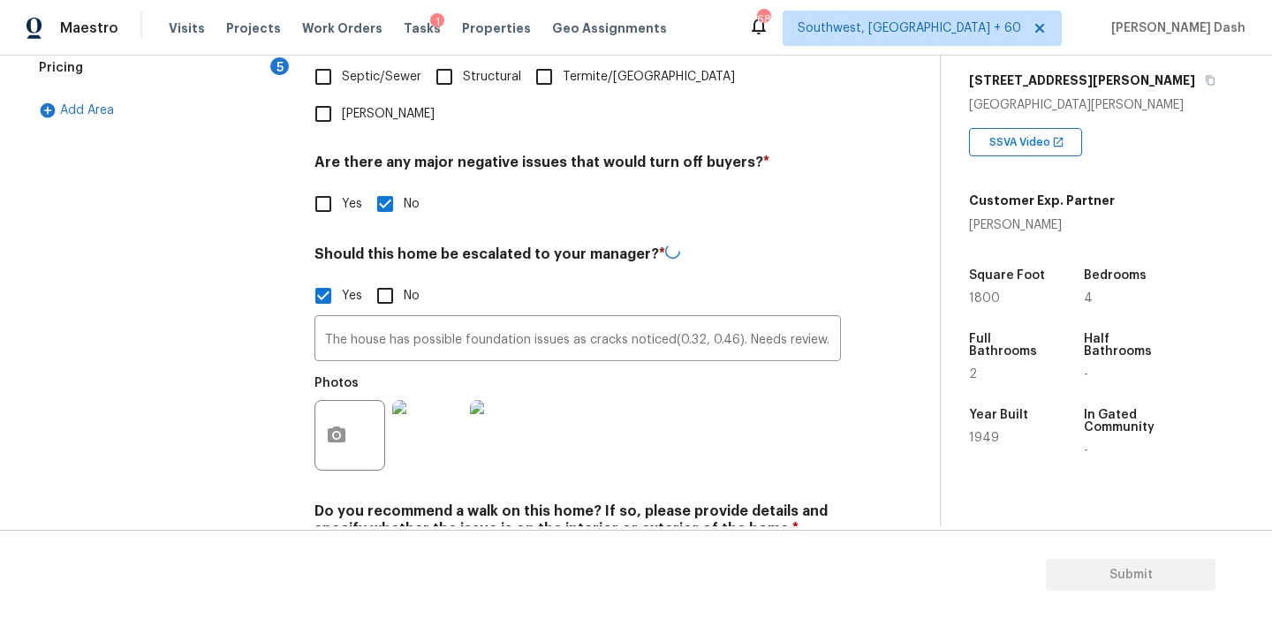
click at [675, 377] on div "Photos" at bounding box center [577, 423] width 526 height 115
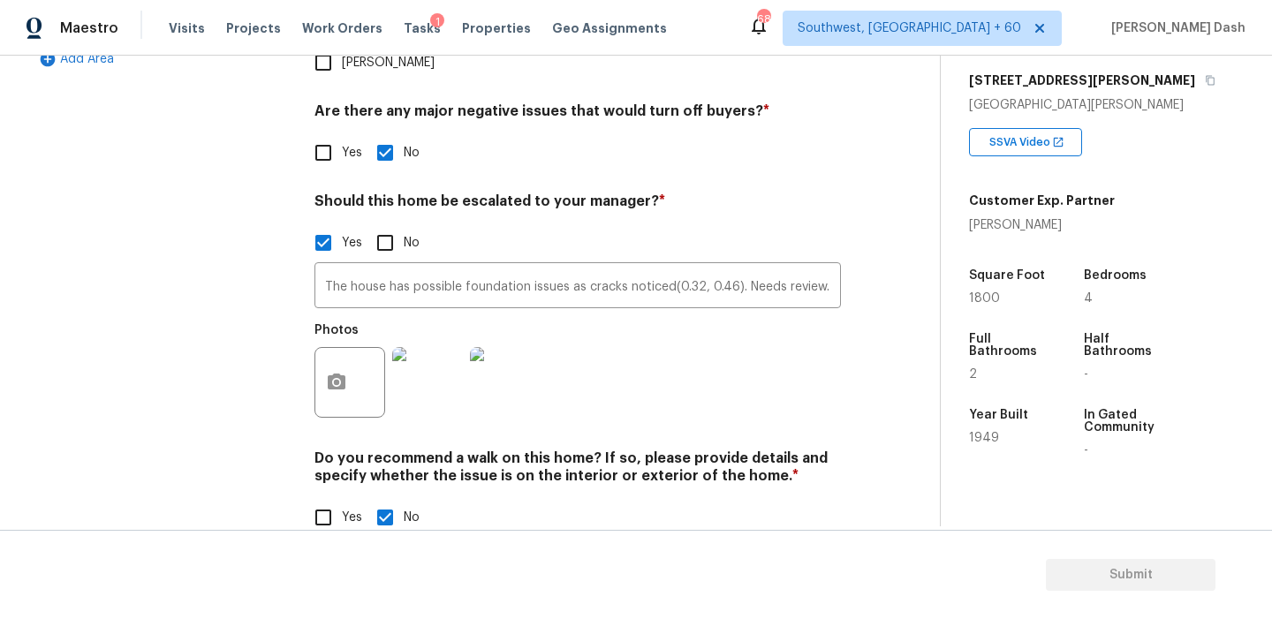
click at [275, 334] on div "Exterior Utilities HVAC Verification Plumbing 1 Roof Gated Community 1 Pricing …" at bounding box center [160, 128] width 265 height 858
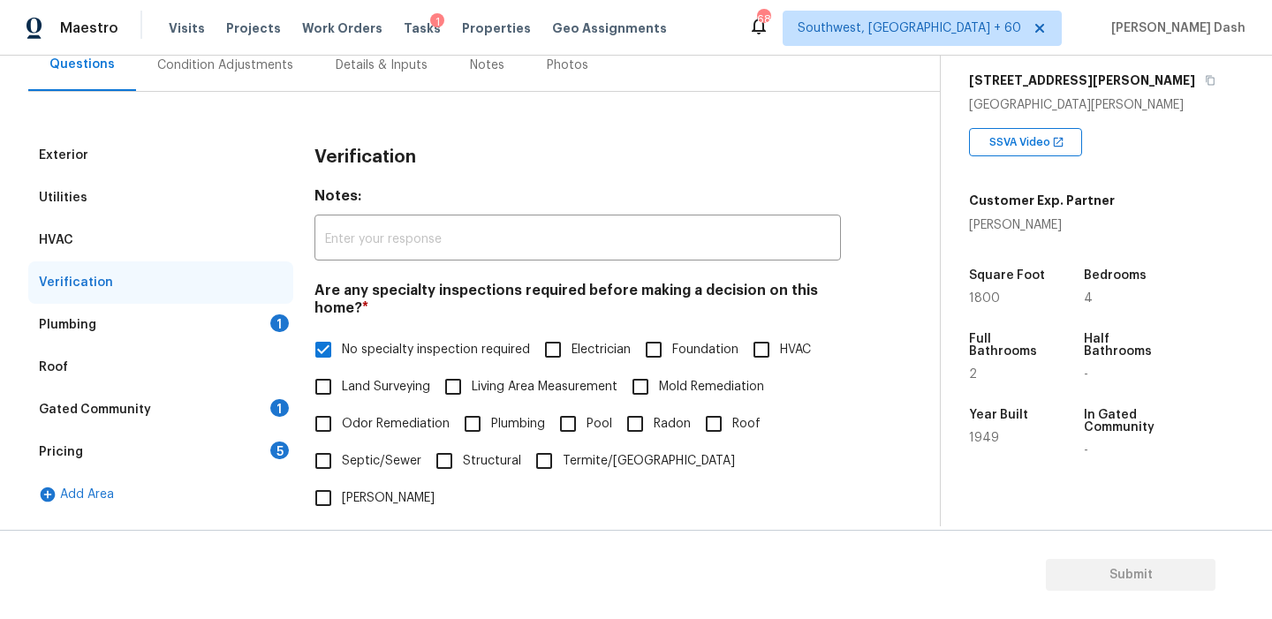
click at [257, 311] on div "Plumbing 1" at bounding box center [160, 325] width 265 height 42
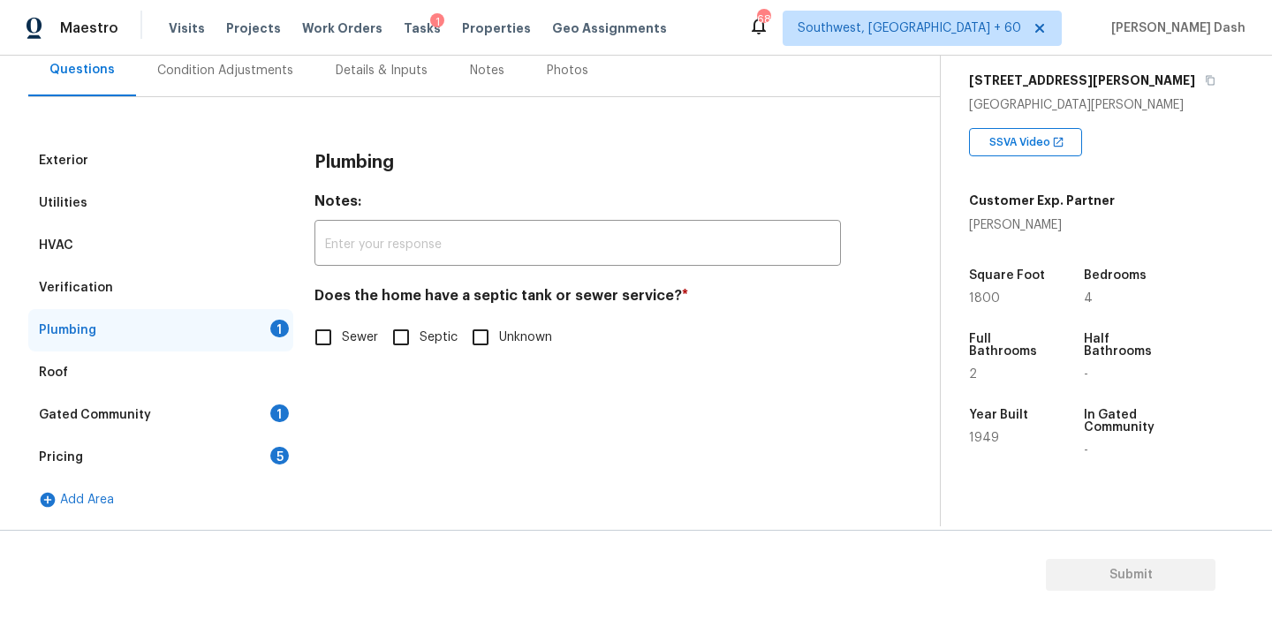
scroll to position [170, 0]
click at [343, 345] on span "Sewer" at bounding box center [360, 337] width 36 height 19
click at [342, 345] on input "Sewer" at bounding box center [323, 337] width 37 height 37
checkbox input "true"
click at [261, 411] on div "Gated Community 1" at bounding box center [160, 415] width 265 height 42
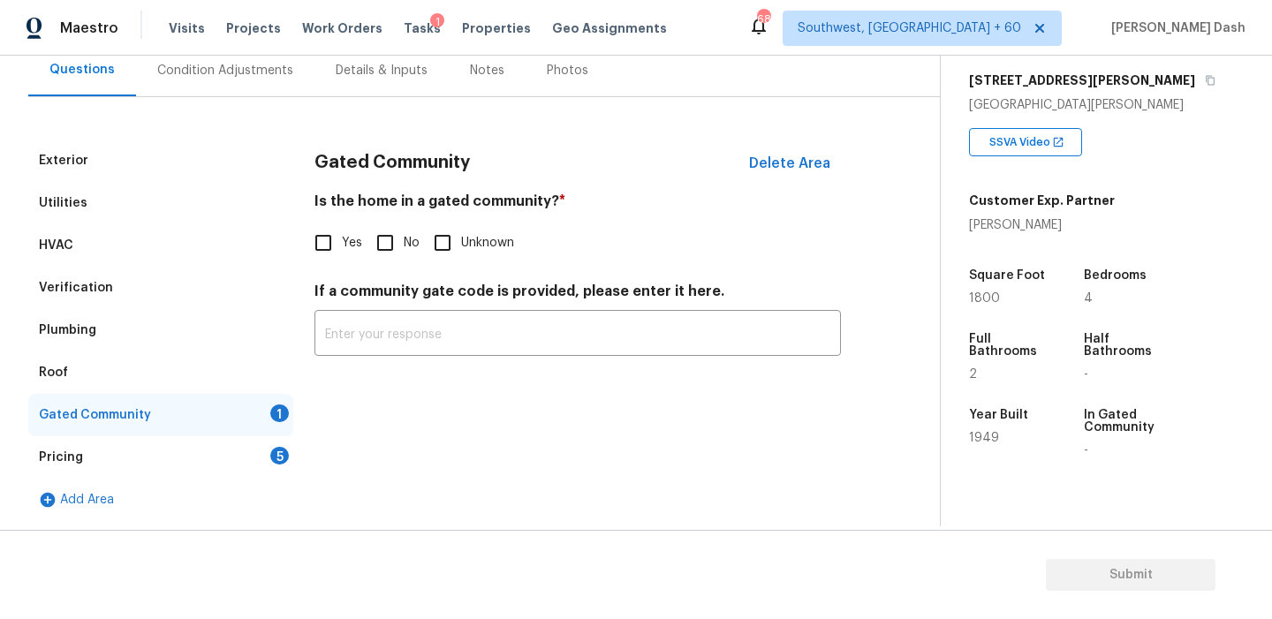
click at [381, 221] on div "Is the home in a gated community? * Yes No Unknown" at bounding box center [577, 226] width 526 height 69
click at [392, 217] on div "Is the home in a gated community? * Yes No Unknown" at bounding box center [577, 226] width 526 height 69
click at [378, 256] on input "No" at bounding box center [384, 242] width 37 height 37
checkbox input "true"
click at [251, 475] on div "Pricing 5" at bounding box center [160, 457] width 265 height 42
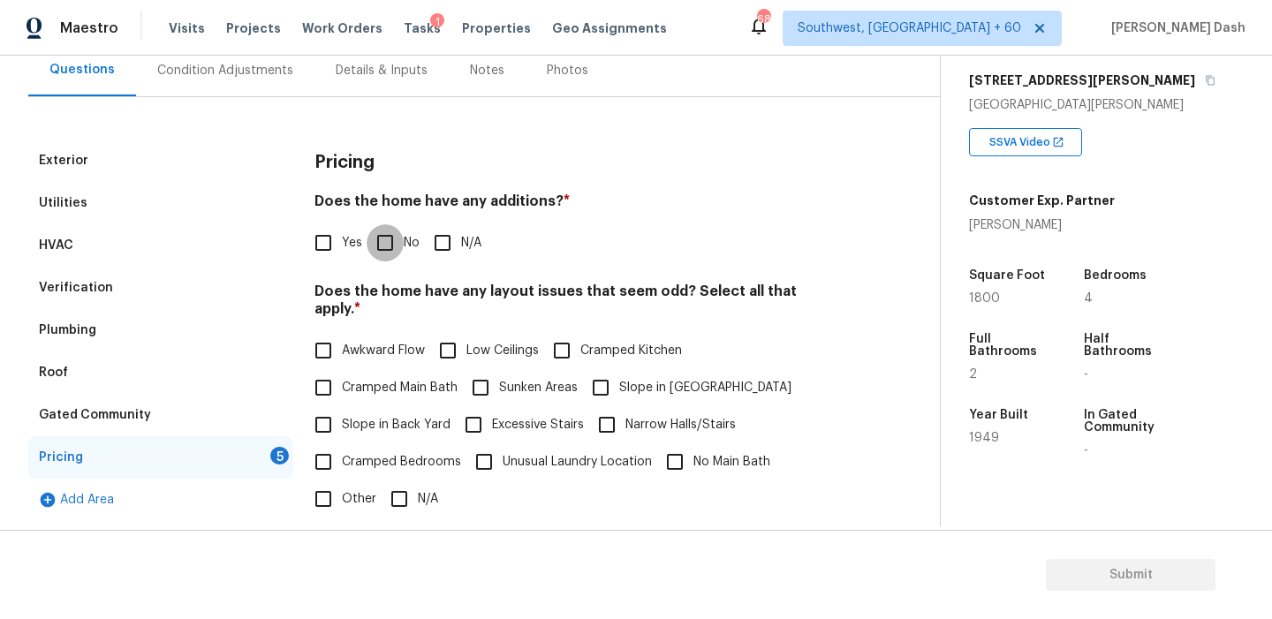
click at [388, 247] on input "No" at bounding box center [384, 242] width 37 height 37
checkbox input "true"
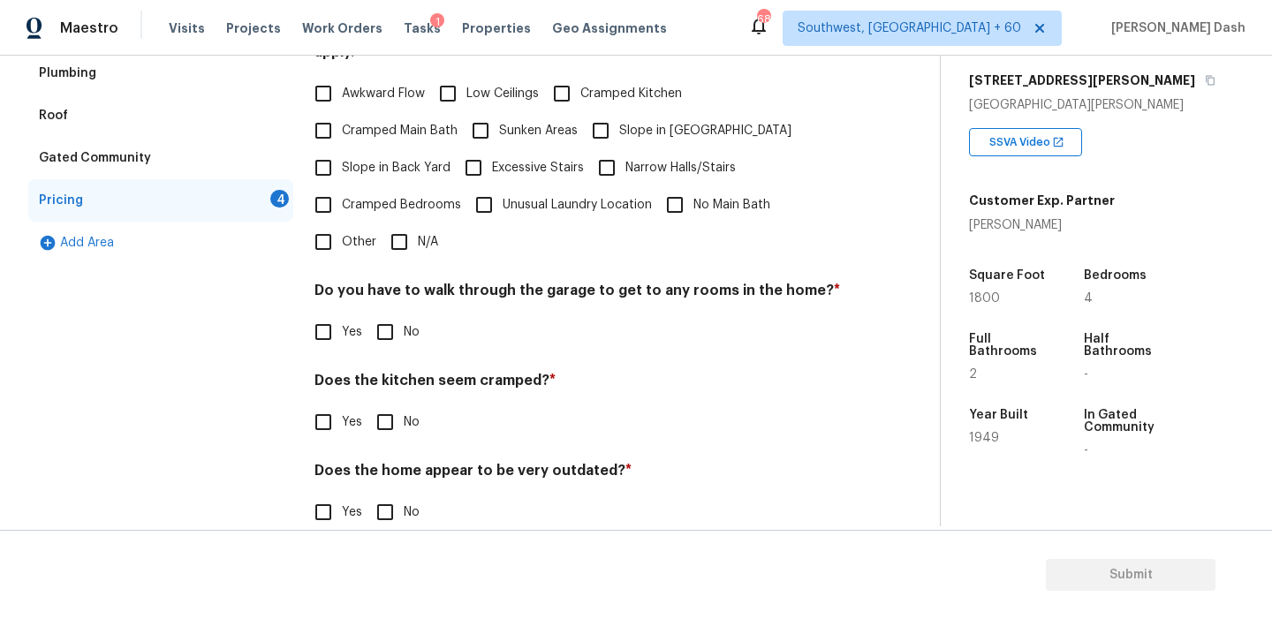
click at [401, 229] on input "N/A" at bounding box center [399, 241] width 37 height 37
checkbox input "true"
click at [395, 313] on div "Do you have to walk through the garage to get to any rooms in the home? * Yes No" at bounding box center [577, 317] width 526 height 69
click at [394, 335] on div "Pricing Does the home have any additions? * Yes No N/A Does the home have any l…" at bounding box center [577, 217] width 526 height 669
click at [389, 404] on input "No" at bounding box center [384, 422] width 37 height 37
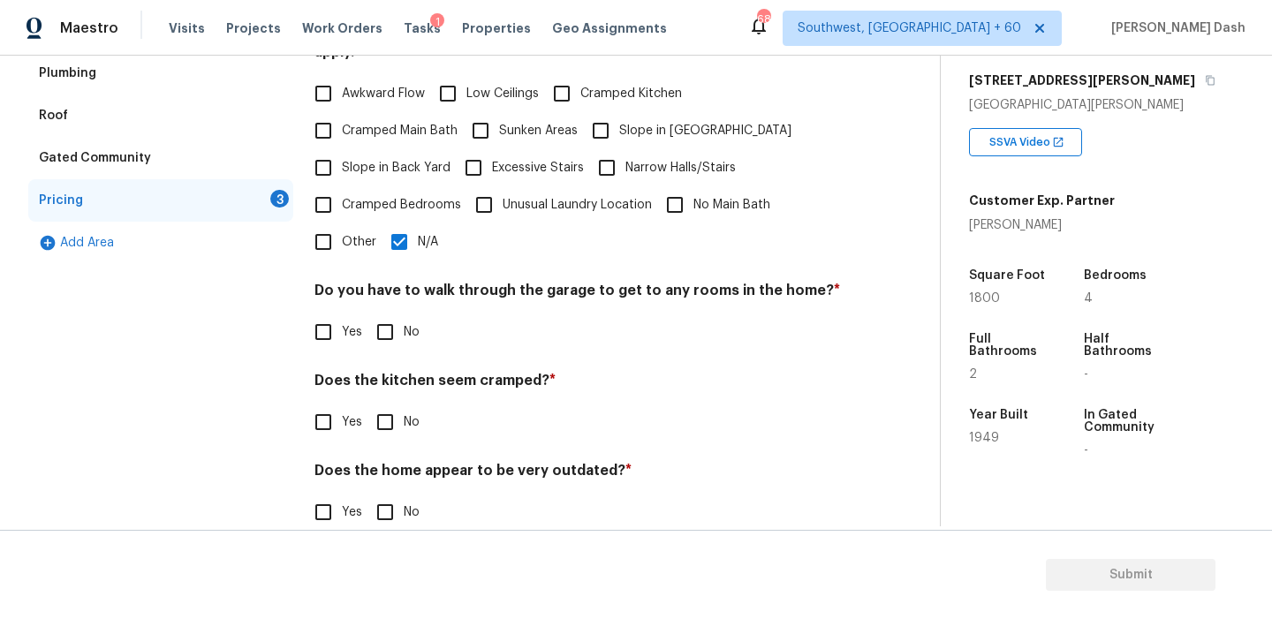
checkbox input "true"
click at [389, 313] on input "No" at bounding box center [384, 331] width 37 height 37
checkbox input "true"
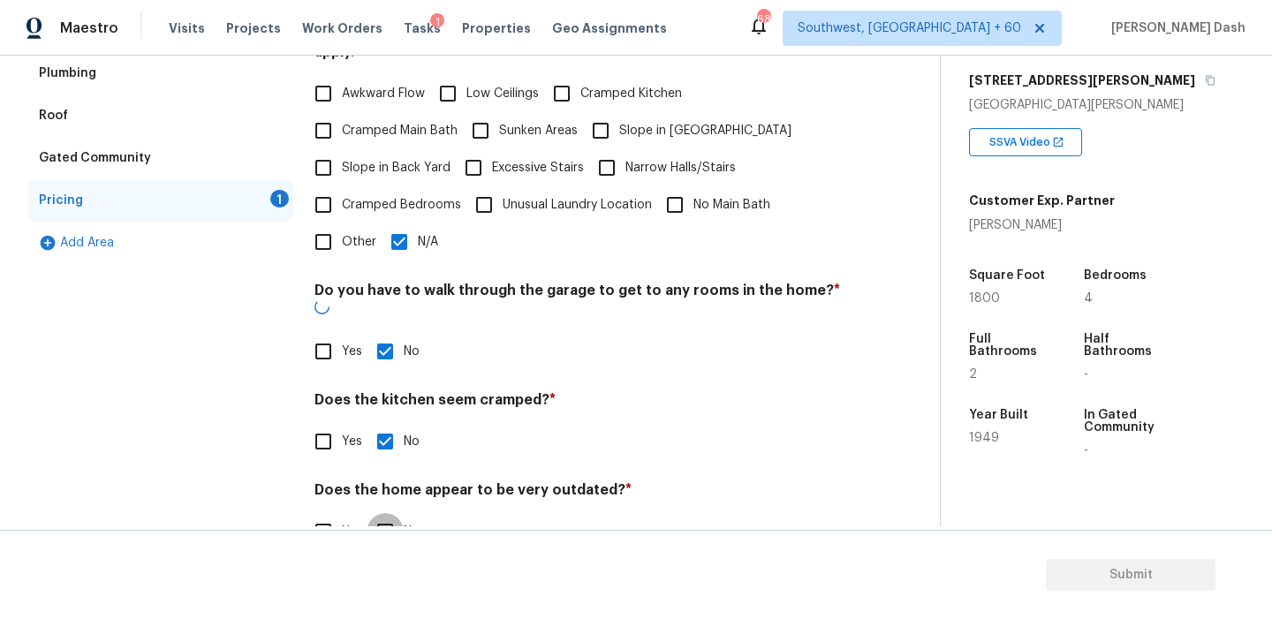
click at [386, 513] on input "No" at bounding box center [384, 531] width 37 height 37
checkbox input "true"
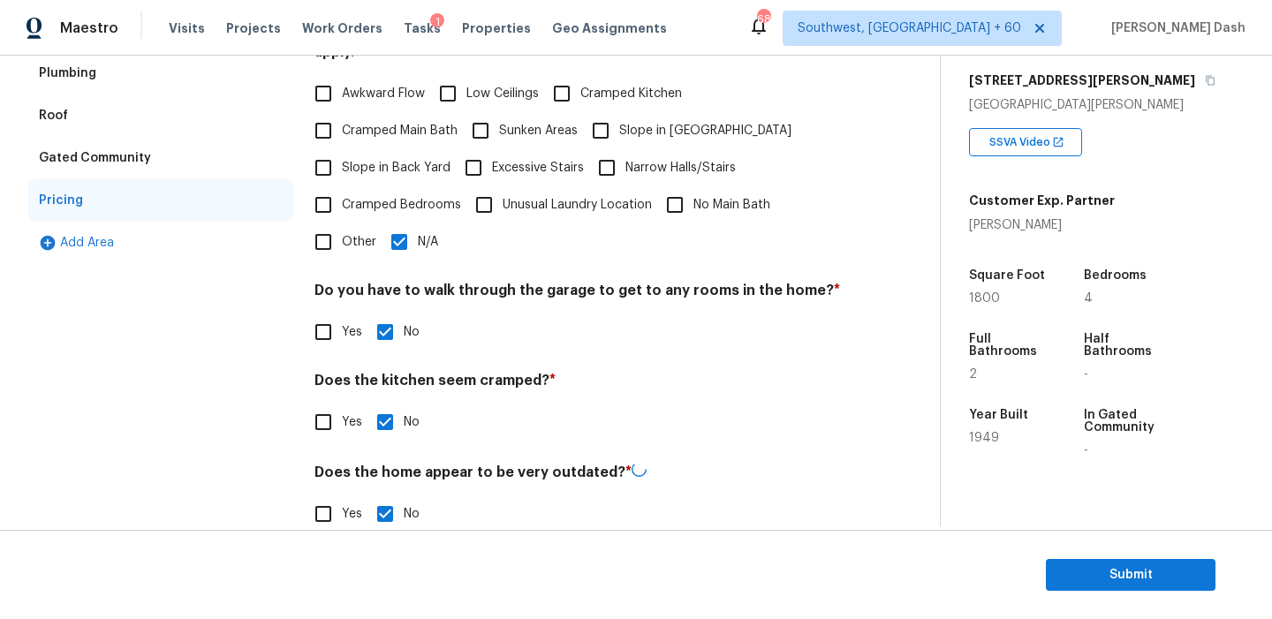
click at [262, 441] on div "Exterior Utilities HVAC Verification Plumbing Roof Gated Community Pricing Add …" at bounding box center [160, 218] width 265 height 671
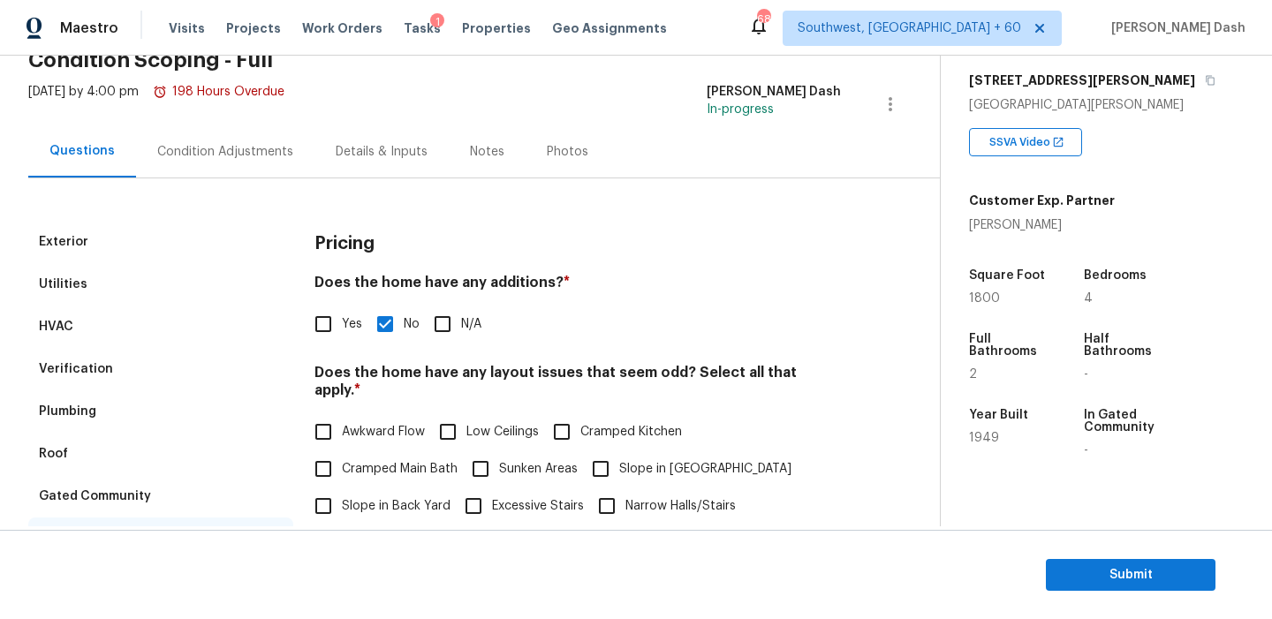
scroll to position [36, 0]
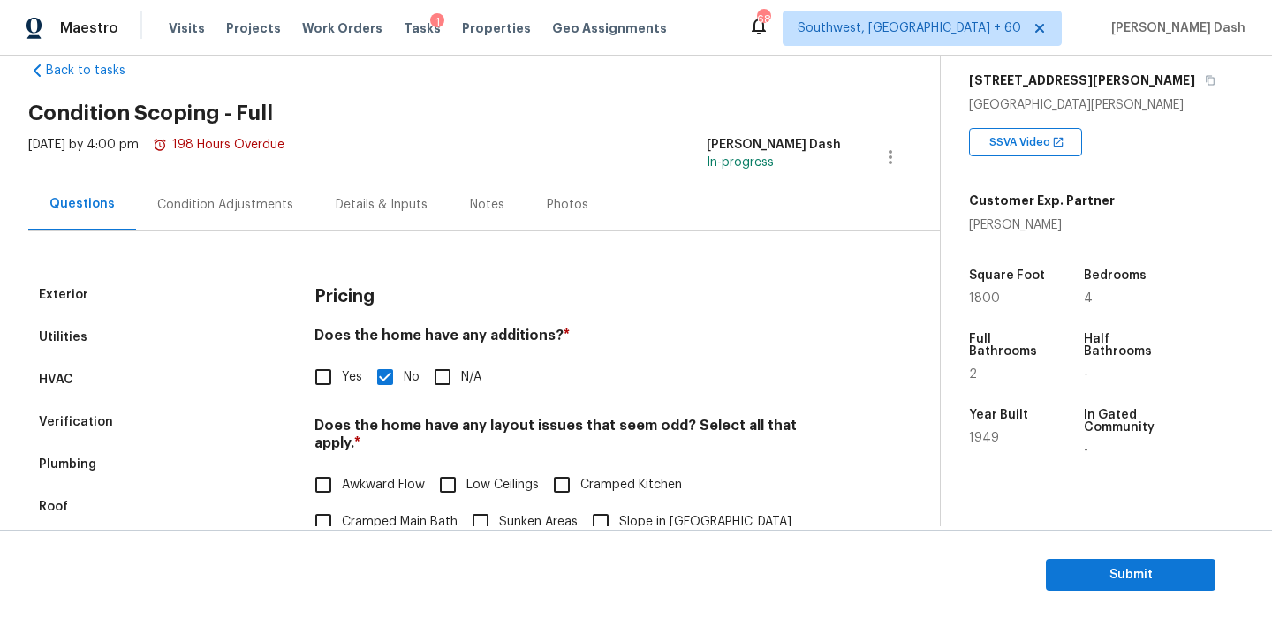
click at [235, 204] on div "Condition Adjustments" at bounding box center [225, 205] width 136 height 18
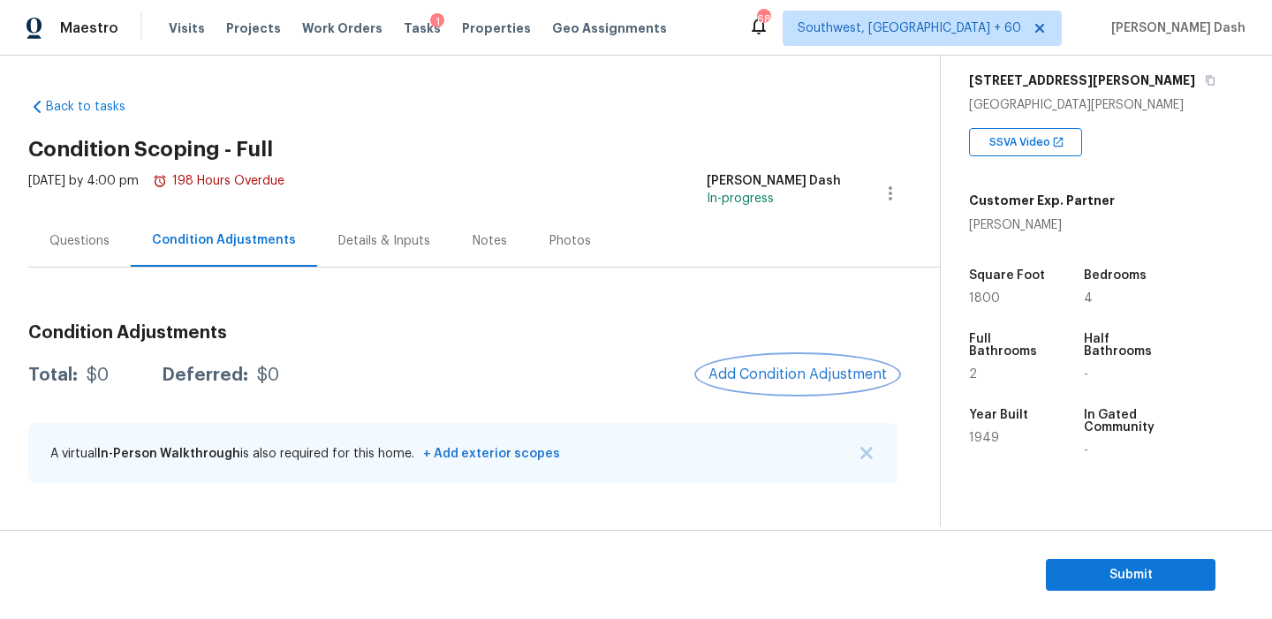
click at [805, 372] on span "Add Condition Adjustment" at bounding box center [797, 374] width 178 height 16
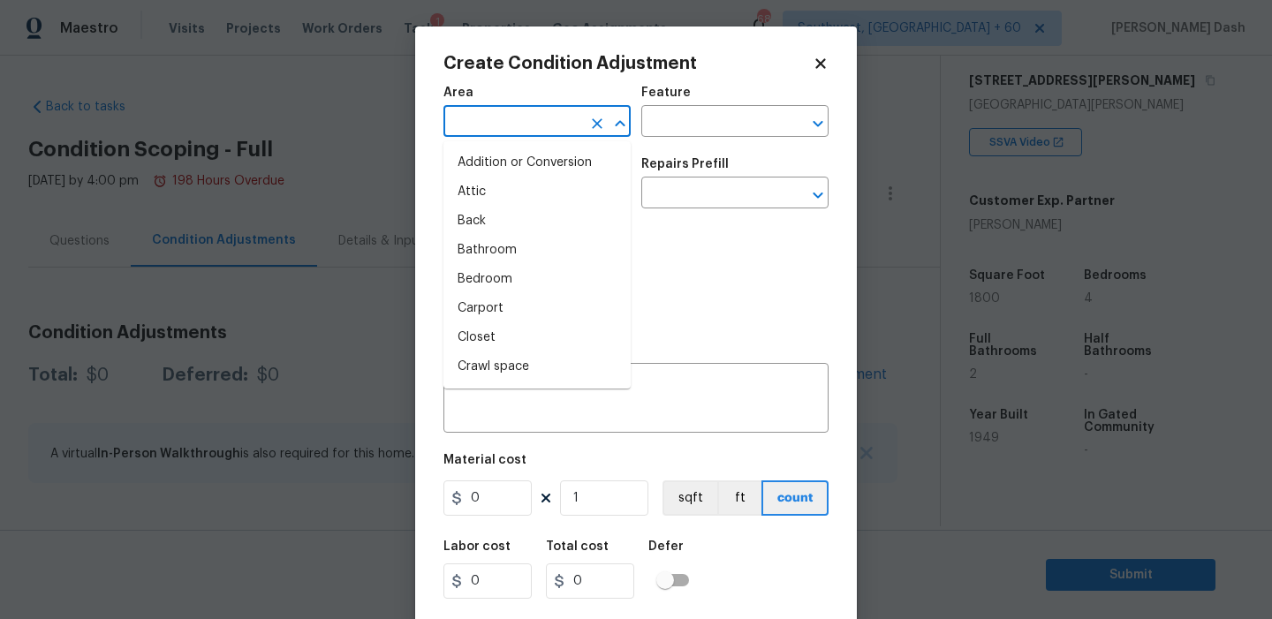
click at [530, 131] on input "text" at bounding box center [512, 122] width 138 height 27
type input "e"
click at [351, 337] on body "Maestro Visits Projects Work Orders Tasks 1 Properties Geo Assignments 682 Sout…" at bounding box center [636, 309] width 1272 height 619
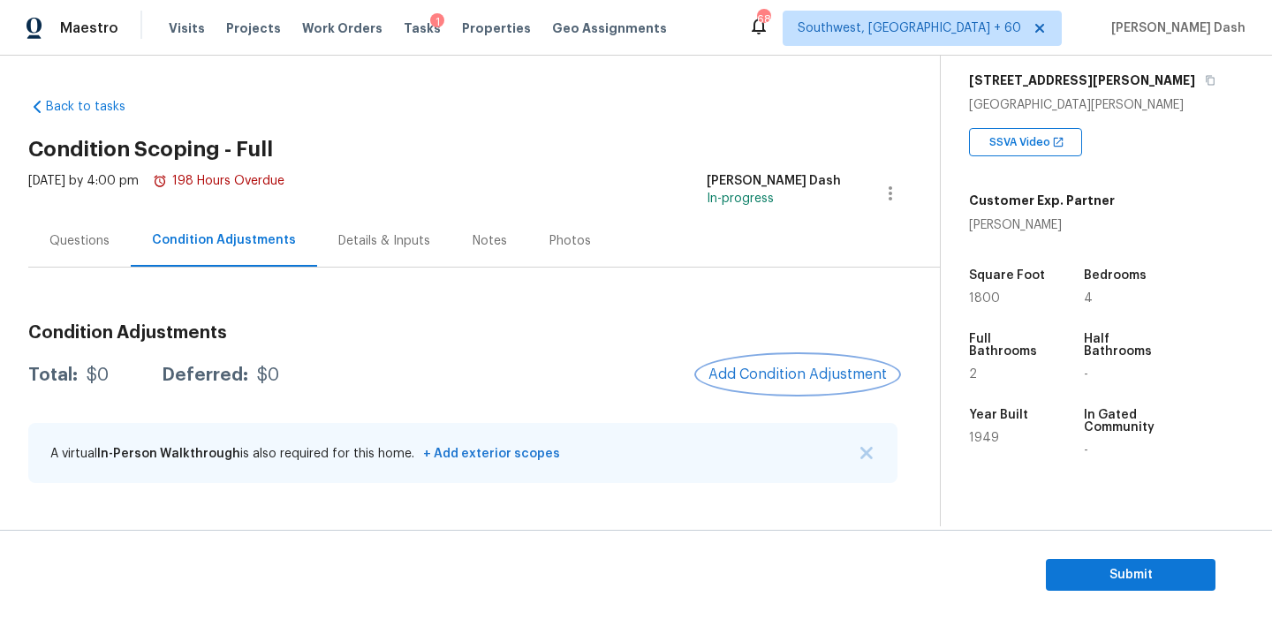
click at [766, 373] on span "Add Condition Adjustment" at bounding box center [797, 374] width 178 height 16
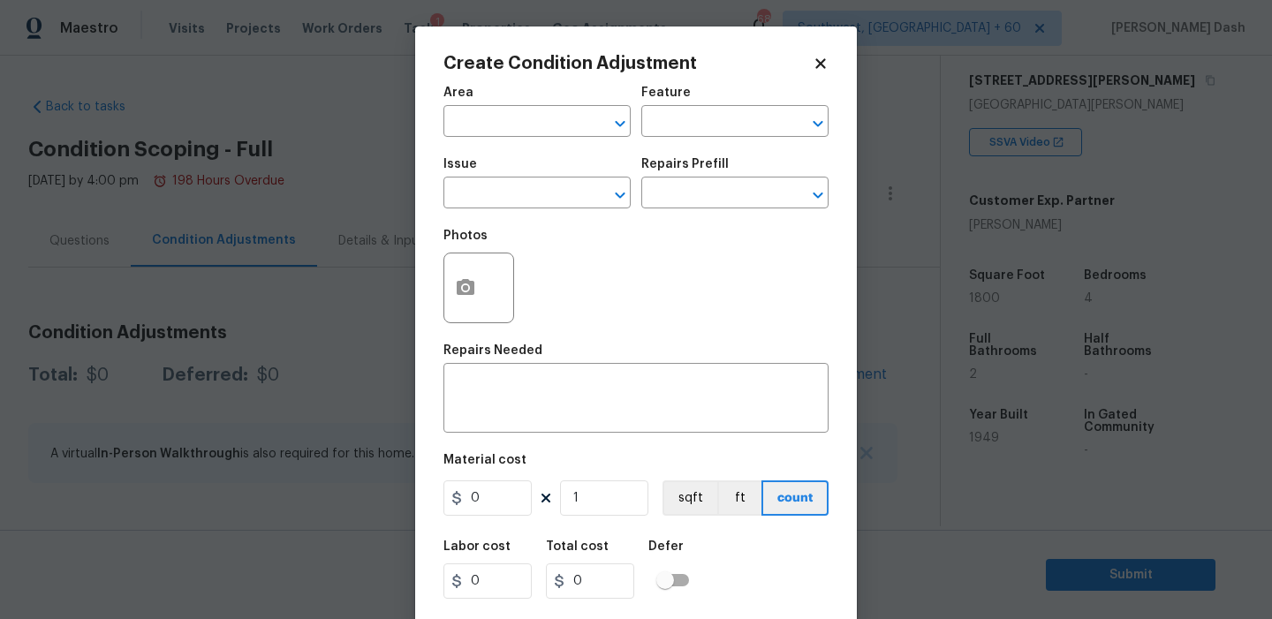
click at [566, 102] on div "Area" at bounding box center [536, 98] width 187 height 23
click at [566, 144] on span "Area ​" at bounding box center [536, 112] width 187 height 72
click at [558, 130] on input "text" at bounding box center [512, 122] width 138 height 27
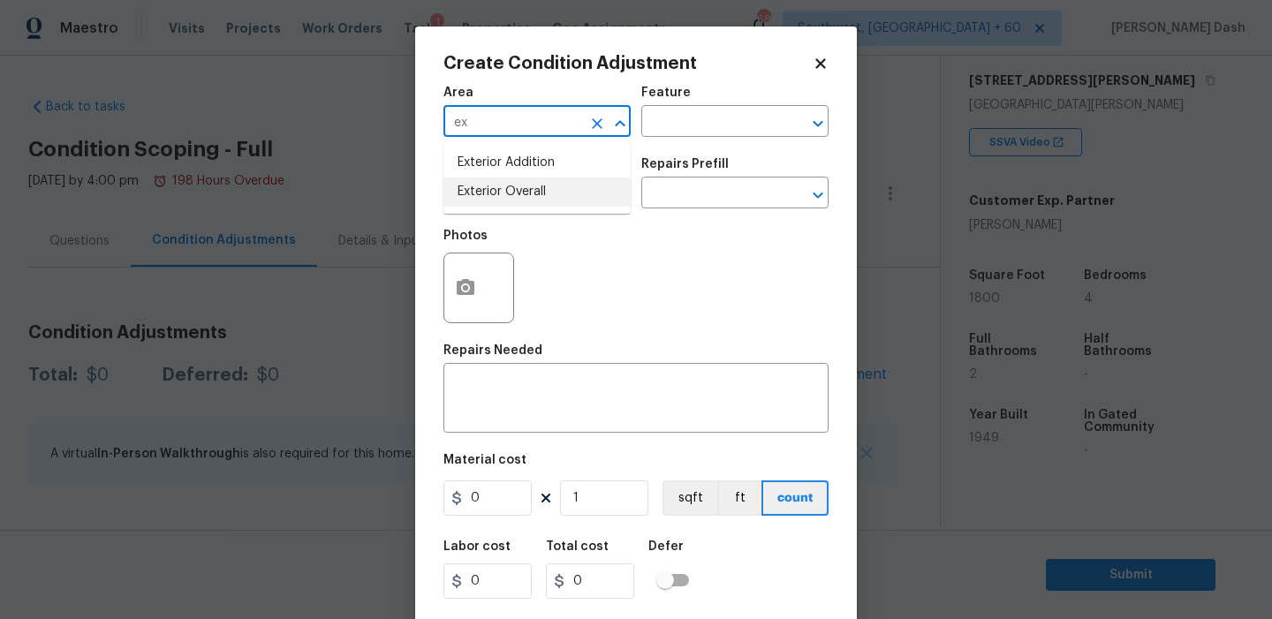
click at [525, 185] on li "Exterior Overall" at bounding box center [536, 191] width 187 height 29
type input "Exterior Overall"
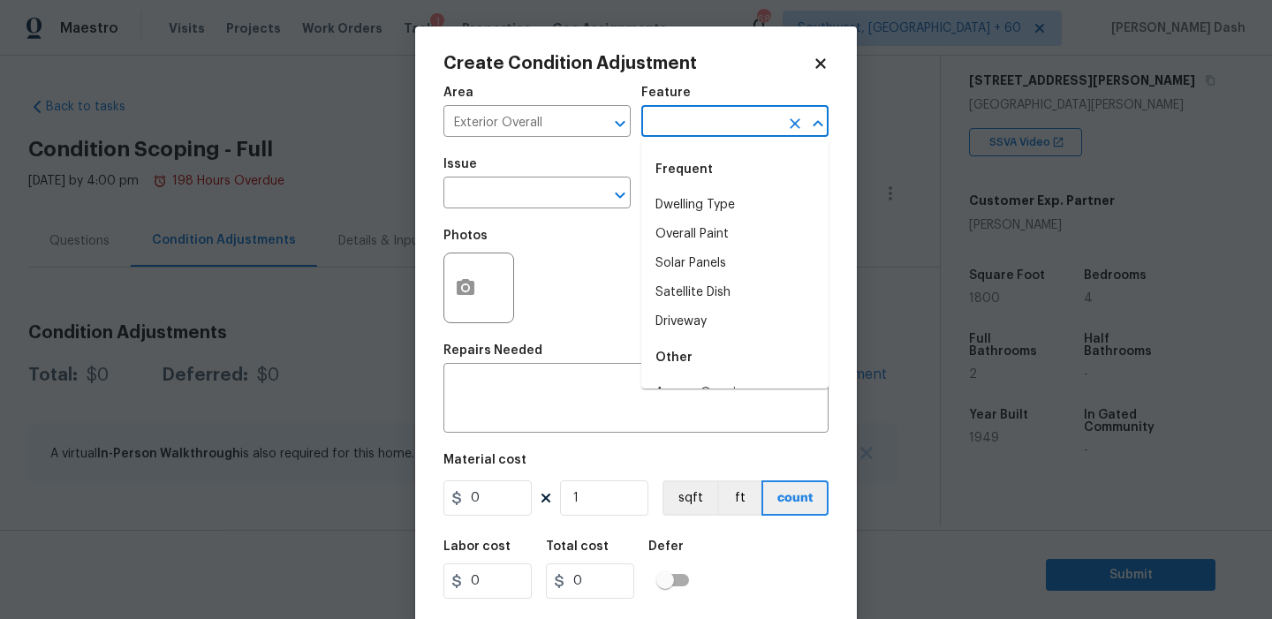
click at [704, 111] on input "text" at bounding box center [710, 122] width 138 height 27
click at [708, 187] on div "Other" at bounding box center [734, 169] width 187 height 42
click at [679, 191] on li "Landscaping" at bounding box center [734, 205] width 187 height 29
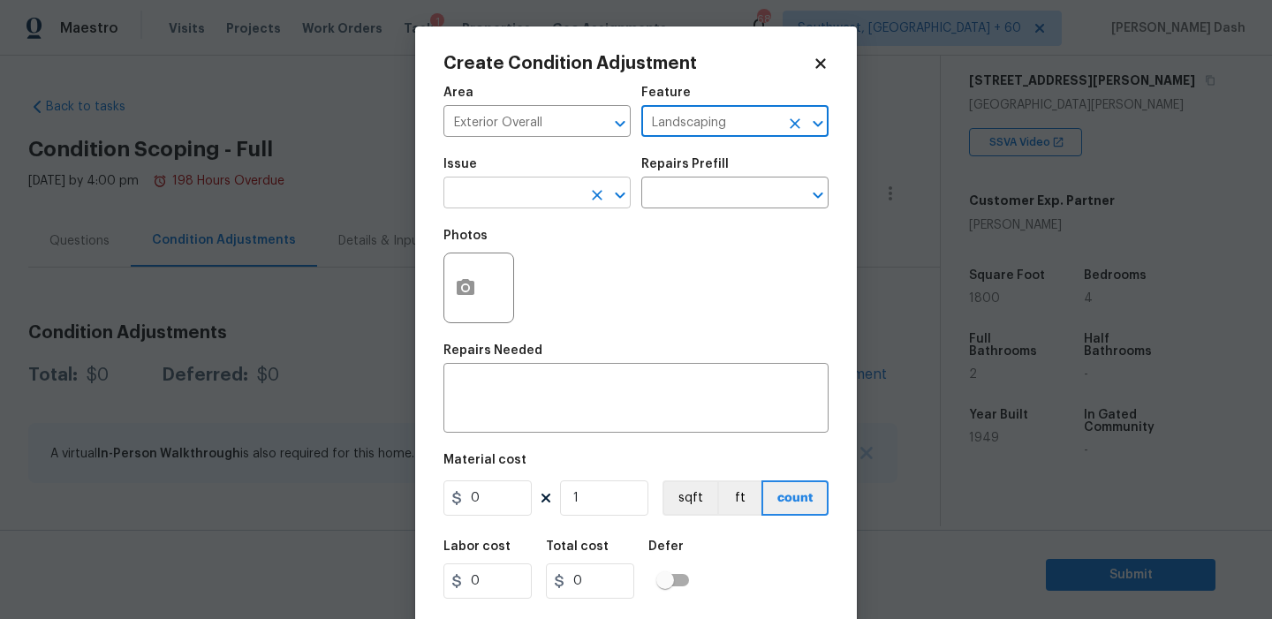
type input "Landscaping"
click at [571, 191] on input "text" at bounding box center [512, 194] width 138 height 27
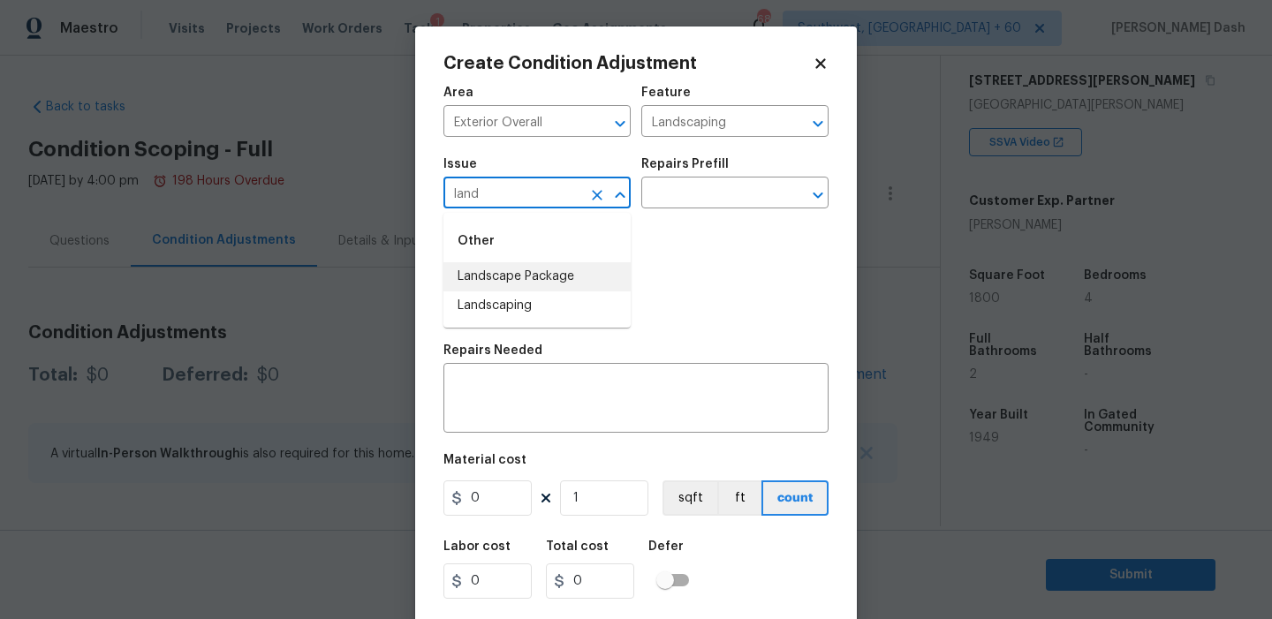
click at [536, 285] on li "Landscape Package" at bounding box center [536, 276] width 187 height 29
type input "Landscape Package"
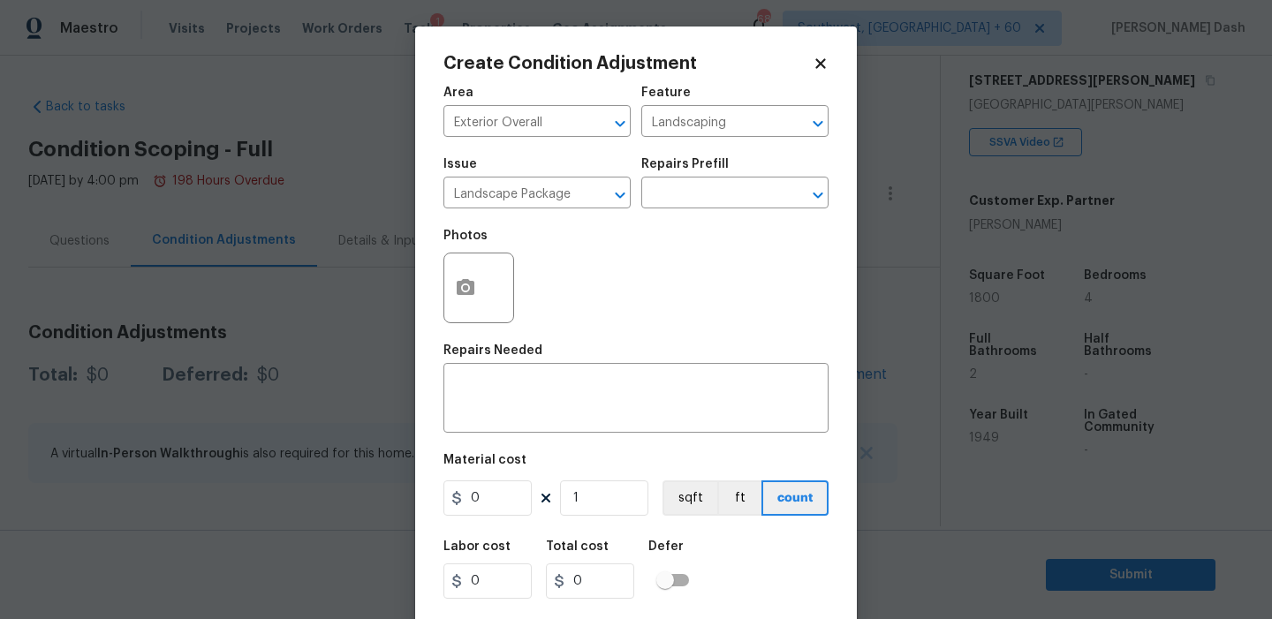
click at [691, 175] on div "Repairs Prefill" at bounding box center [734, 169] width 187 height 23
click at [691, 197] on input "text" at bounding box center [710, 194] width 138 height 27
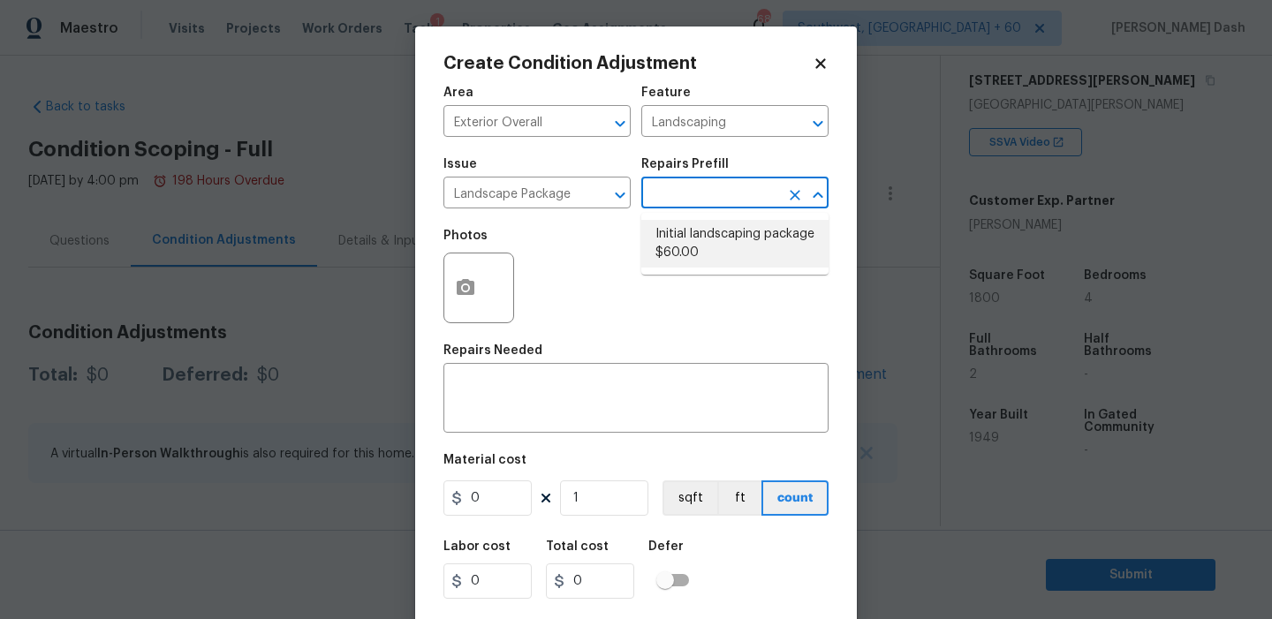
click at [700, 228] on li "Initial landscaping package $60.00" at bounding box center [734, 244] width 187 height 48
type input "Home Readiness Packages"
type textarea "Mowing of grass up to 6" in height. Mow, edge along driveways & sidewalks, trim…"
type input "60"
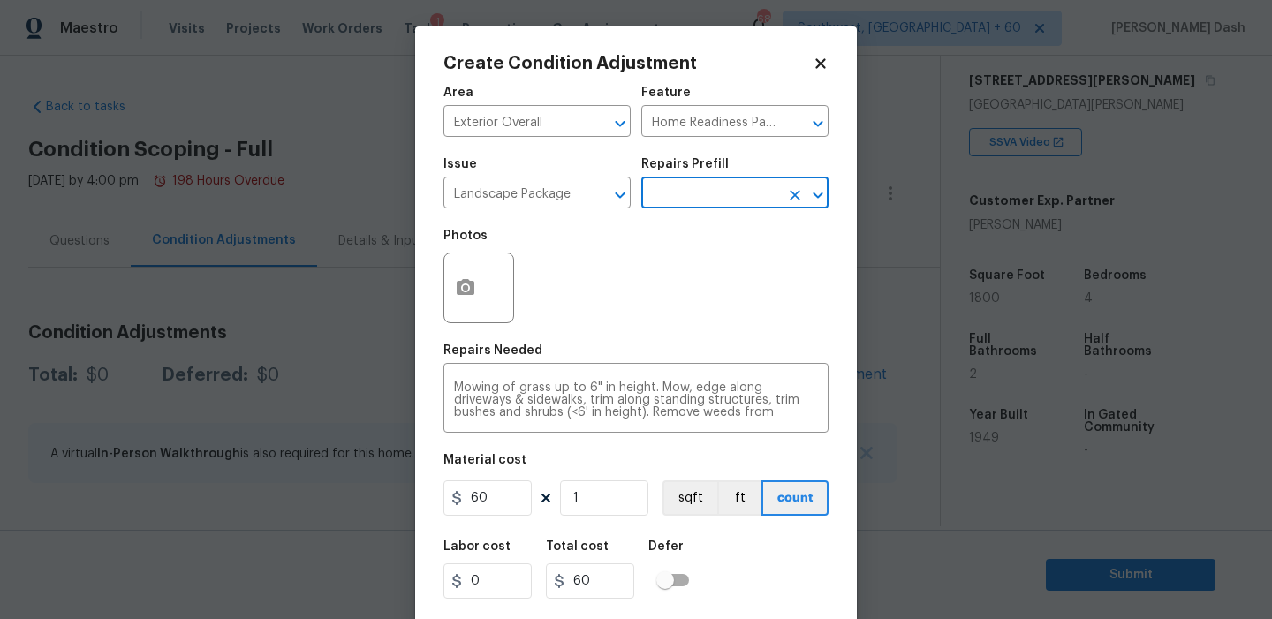
click at [442, 316] on div "Create Condition Adjustment Area Exterior Overall ​ Feature Home Readiness Pack…" at bounding box center [636, 326] width 442 height 600
click at [462, 290] on icon "button" at bounding box center [465, 287] width 21 height 21
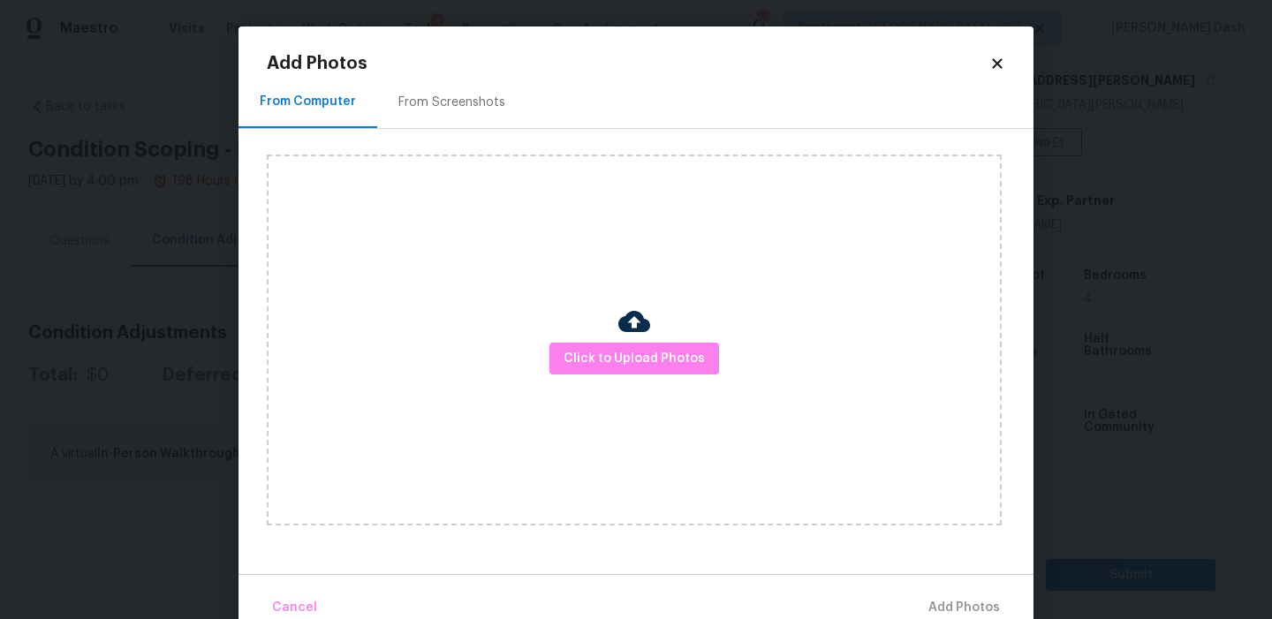
click at [619, 339] on div at bounding box center [634, 324] width 32 height 37
click at [623, 349] on span "Click to Upload Photos" at bounding box center [633, 359] width 141 height 22
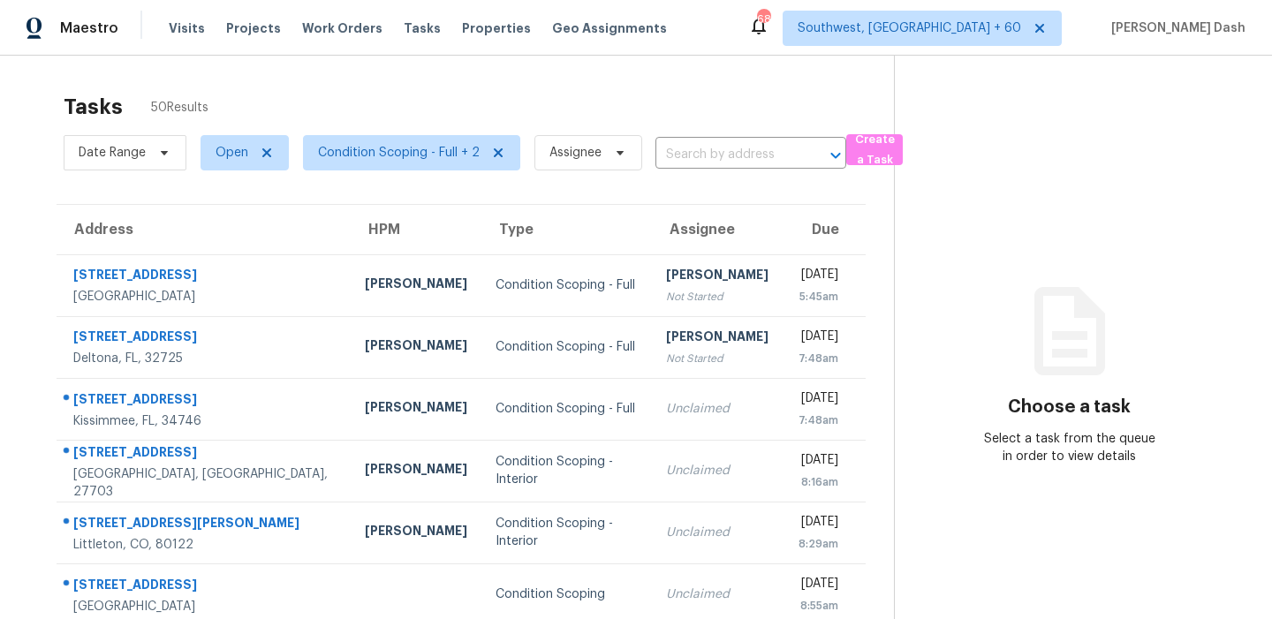
click at [479, 114] on div "Tasks 50 Results" at bounding box center [479, 107] width 830 height 46
